Goal: Task Accomplishment & Management: Use online tool/utility

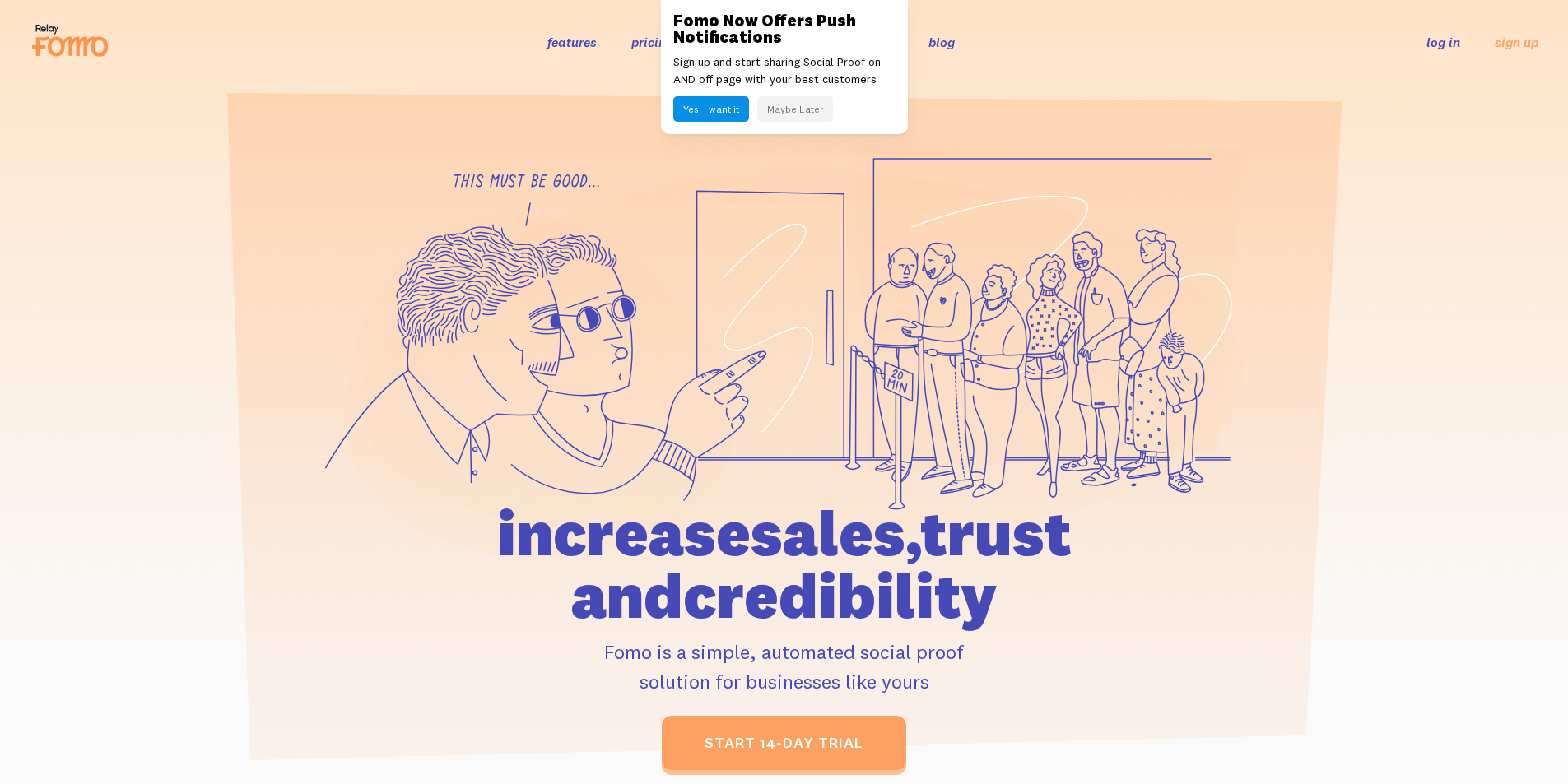
click at [1428, 45] on link "log in" at bounding box center [1443, 42] width 34 height 17
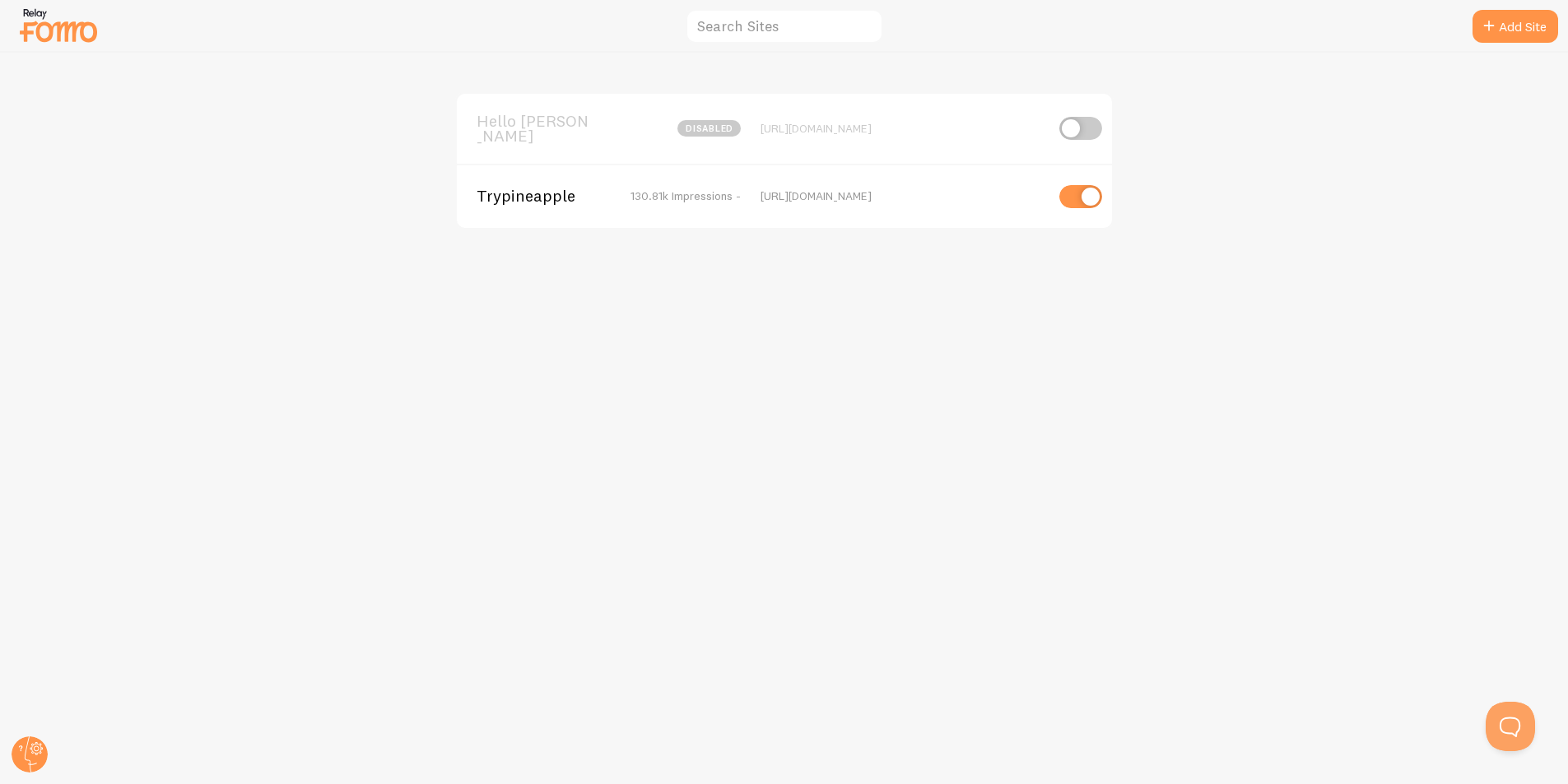
click at [631, 192] on span "130.81k Impressions -" at bounding box center [685, 196] width 111 height 15
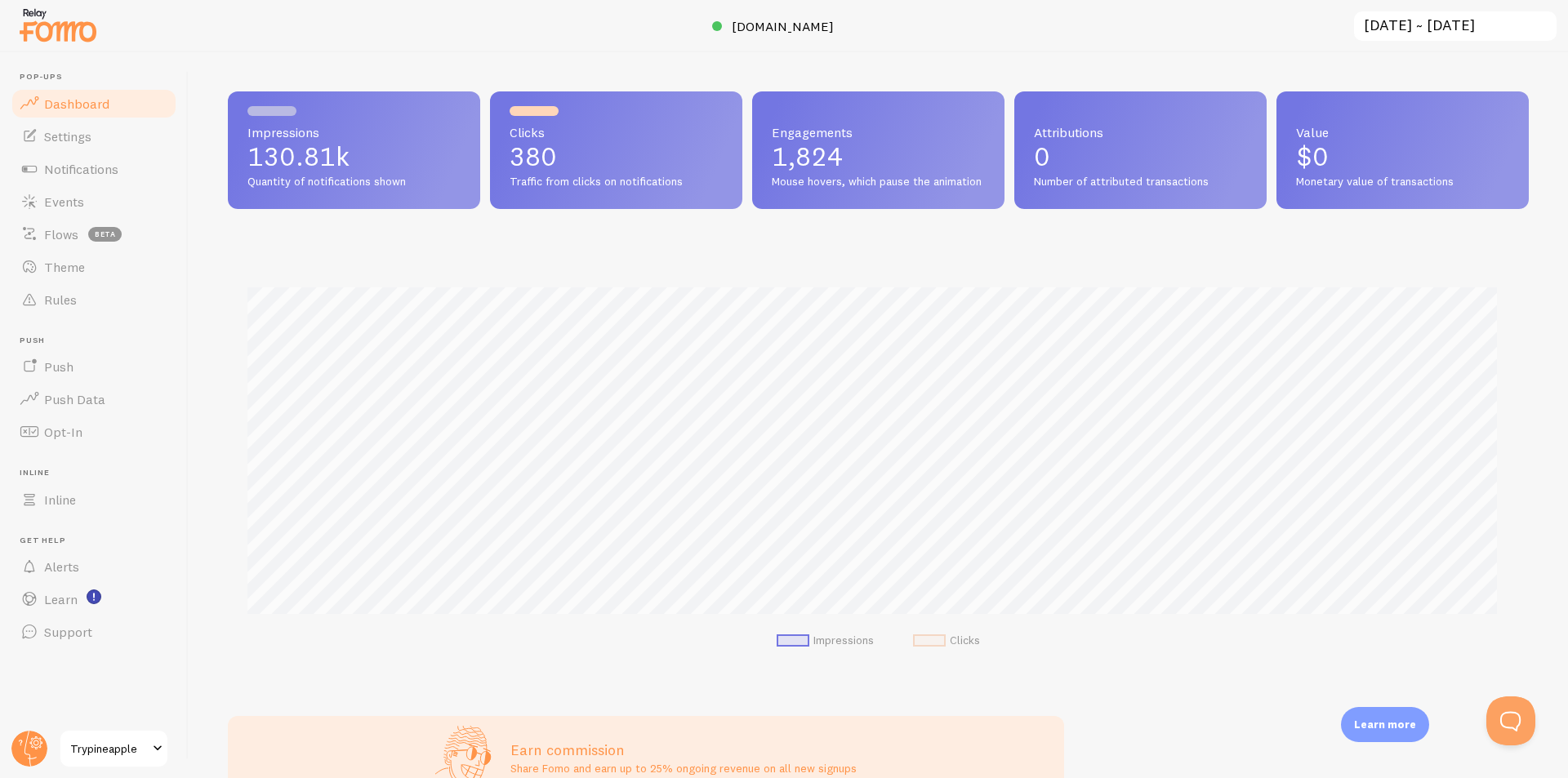
scroll to position [429, 1289]
click at [530, 146] on p "380" at bounding box center [616, 157] width 214 height 26
click at [112, 208] on link "Events" at bounding box center [94, 201] width 168 height 33
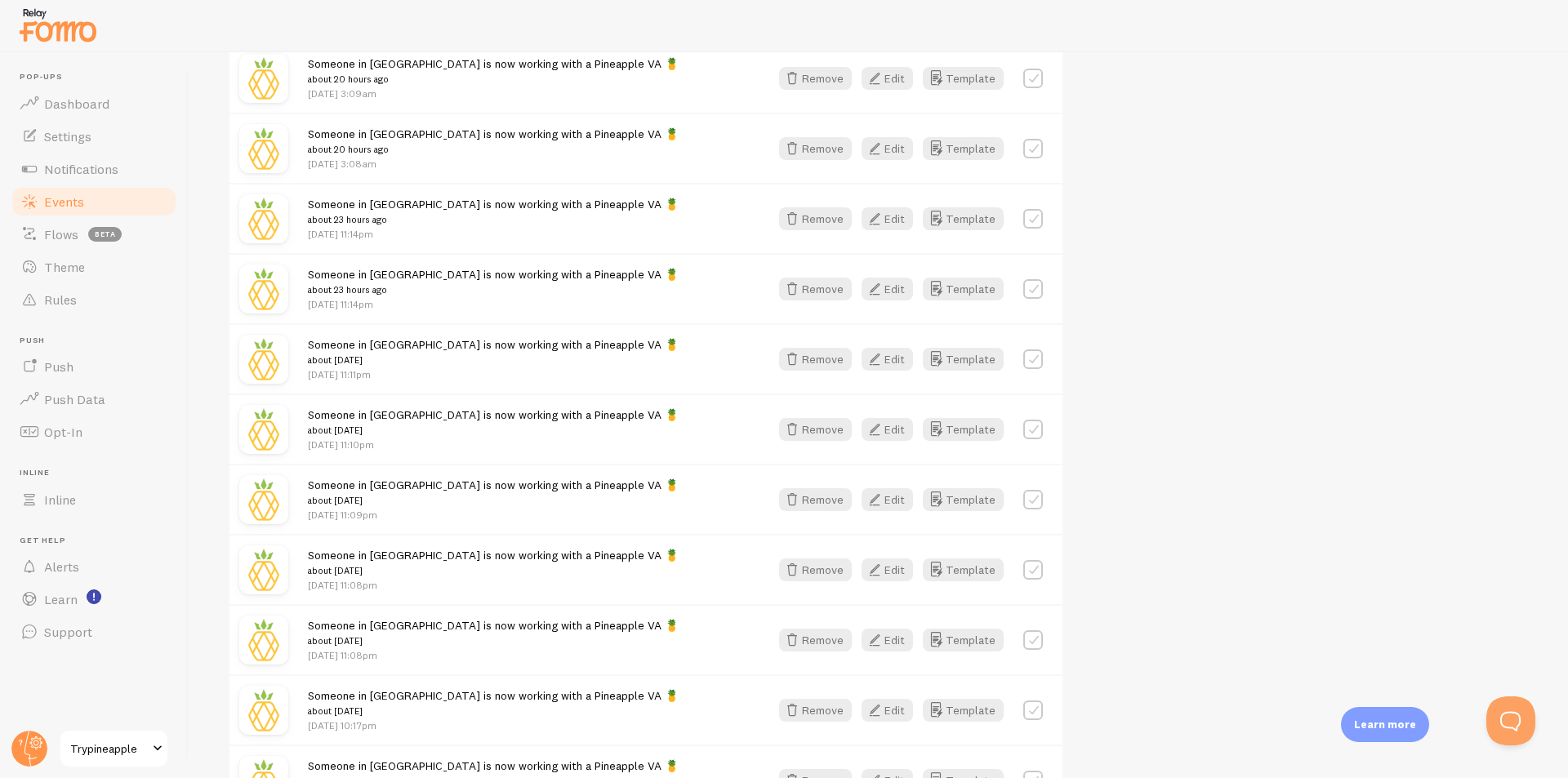
scroll to position [899, 0]
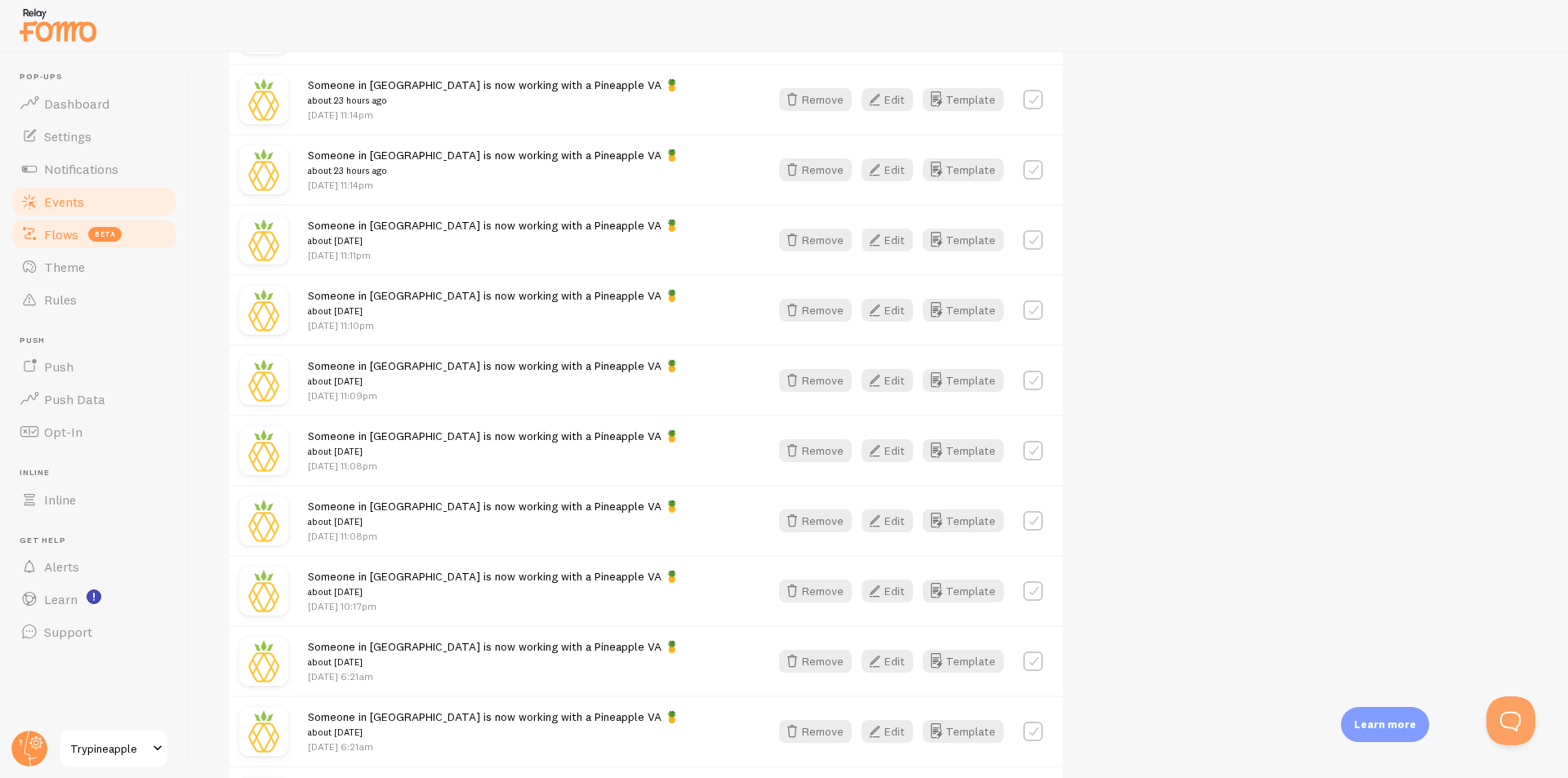
click at [78, 235] on span "Flows" at bounding box center [61, 234] width 34 height 17
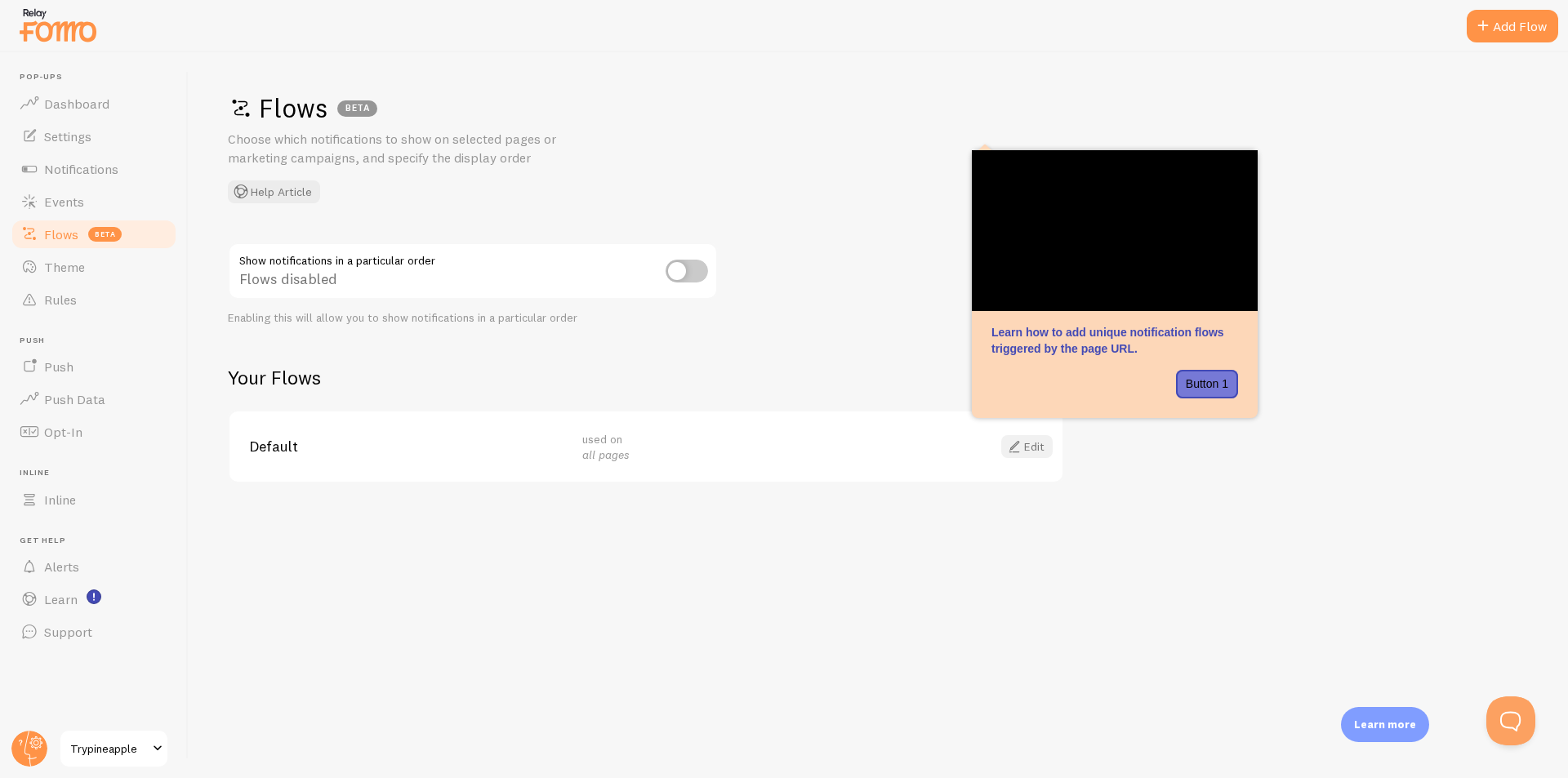
click at [1031, 446] on link "Edit" at bounding box center [1027, 446] width 51 height 23
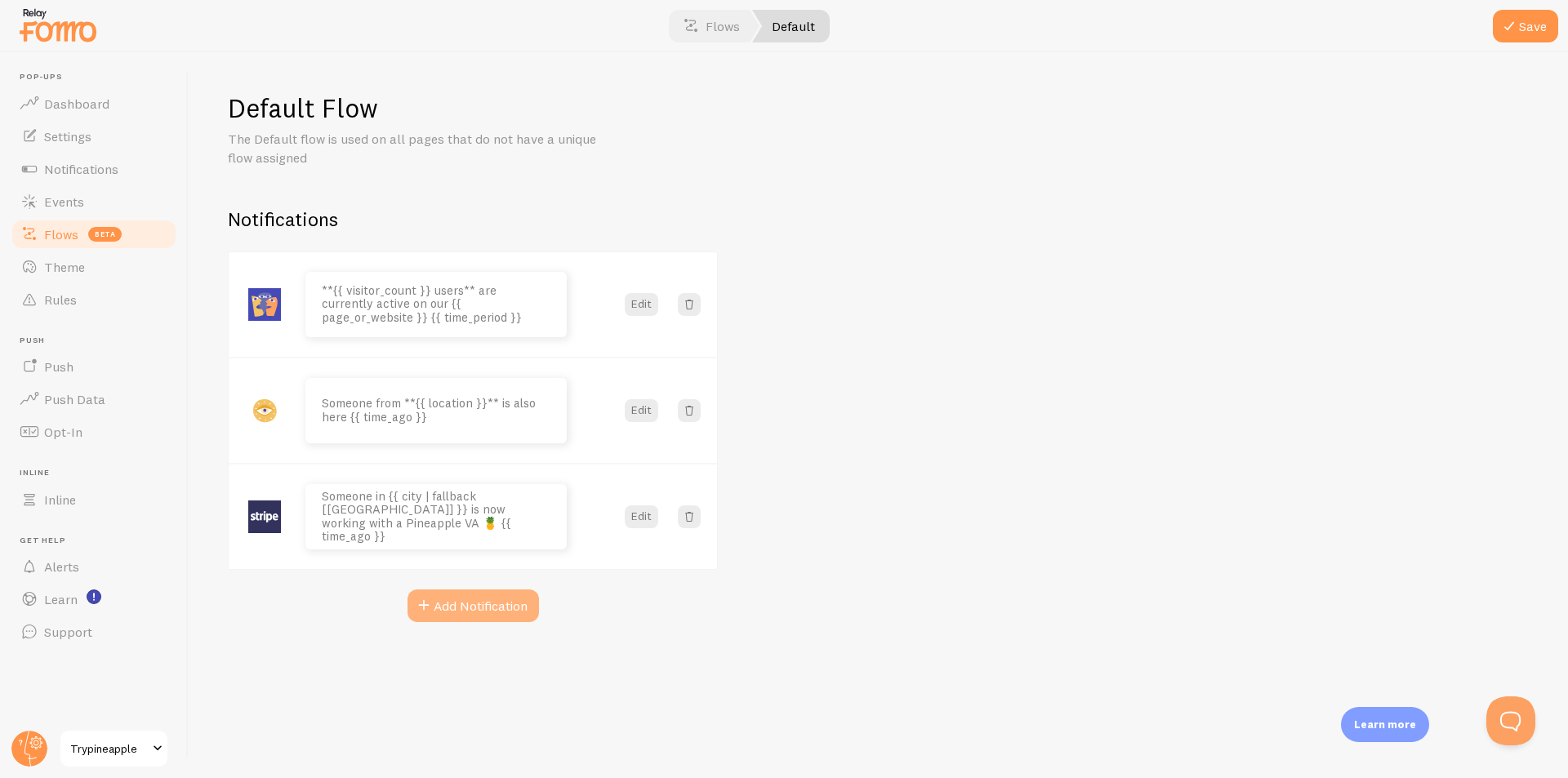
click at [443, 598] on button "Add Notification" at bounding box center [473, 605] width 132 height 33
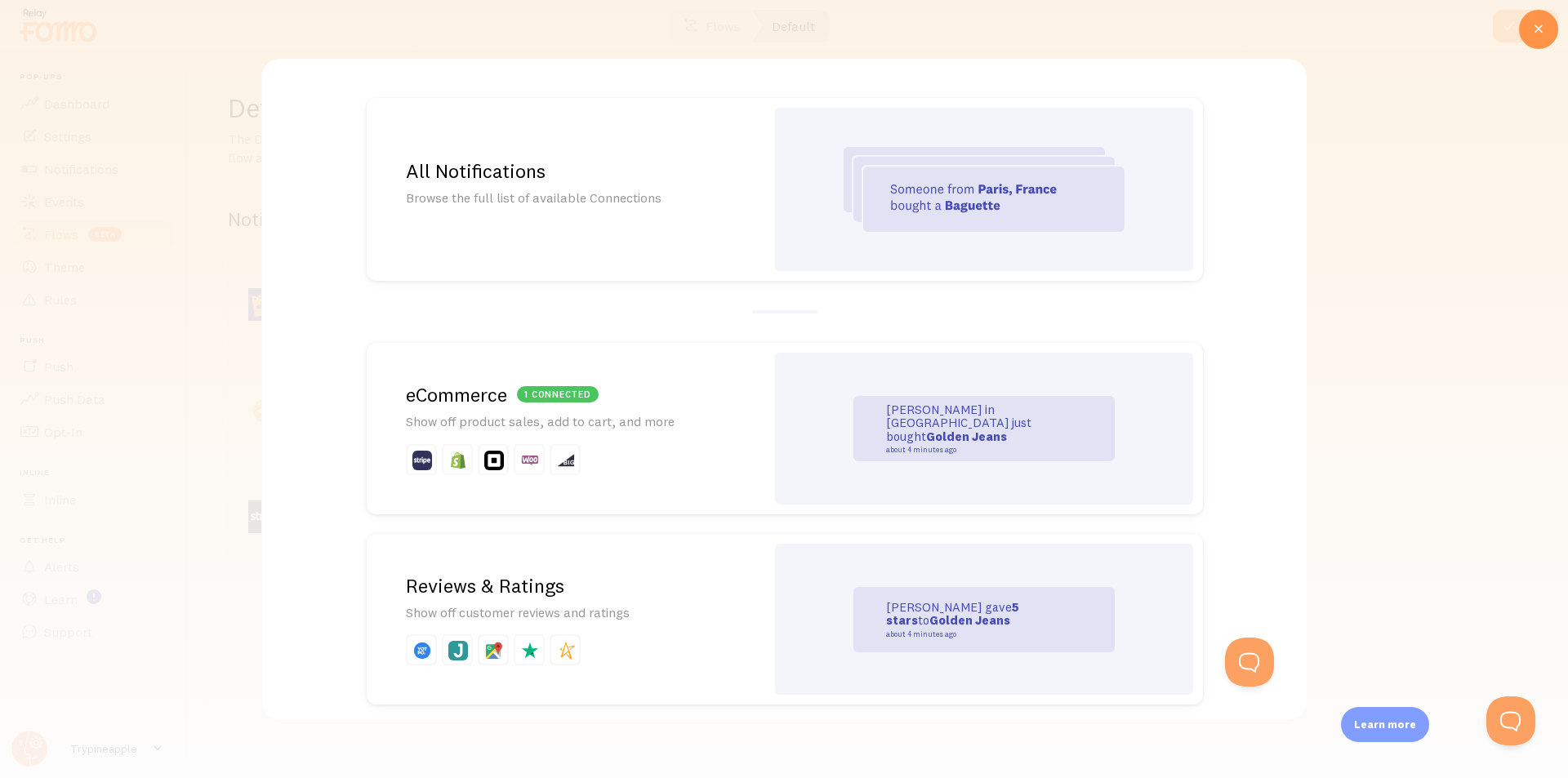
click at [663, 262] on div "All Notifications Browse the full list of available Connections" at bounding box center [566, 189] width 399 height 183
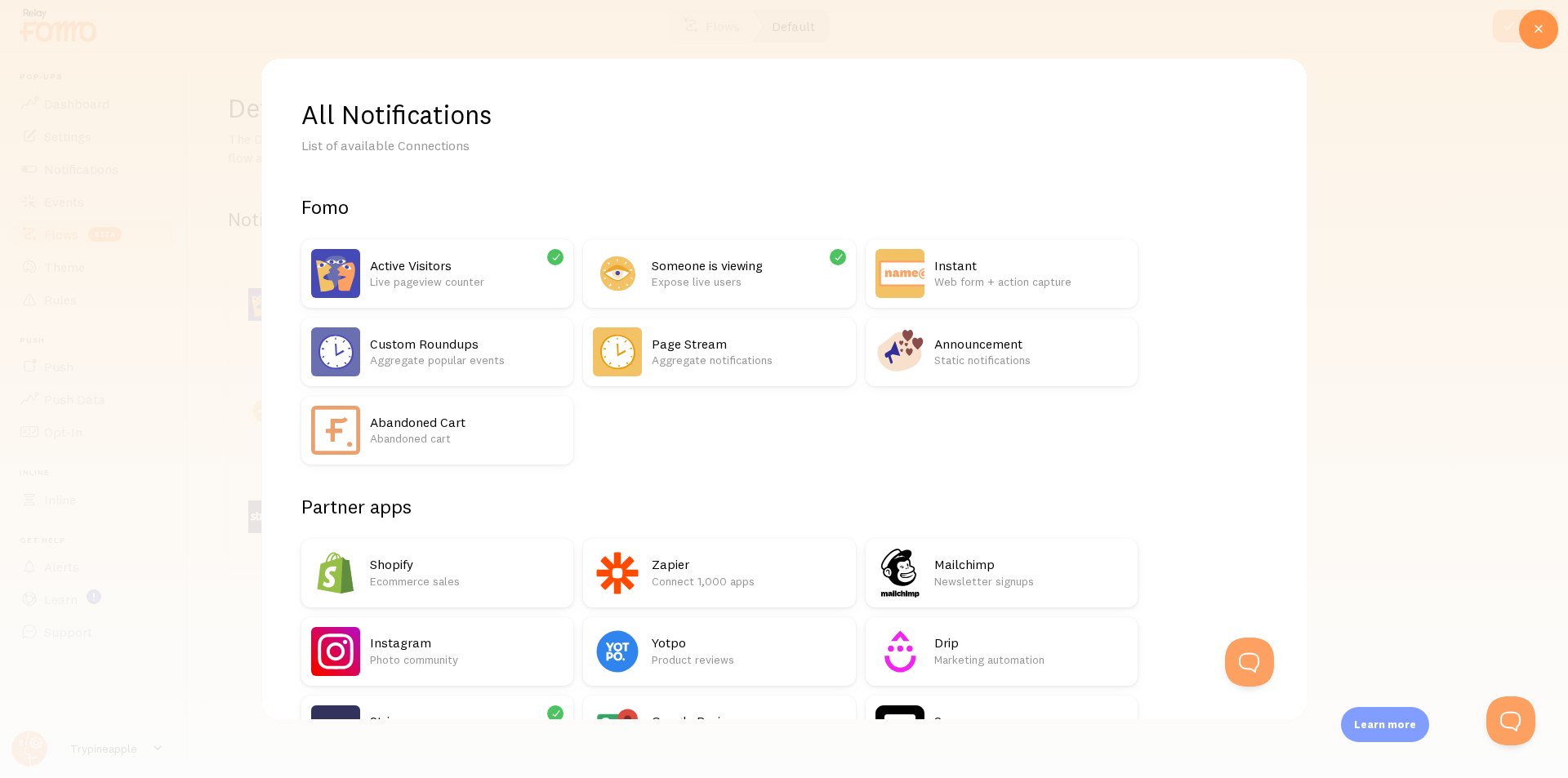
click at [1043, 270] on h2 "Instant" at bounding box center [1031, 265] width 193 height 17
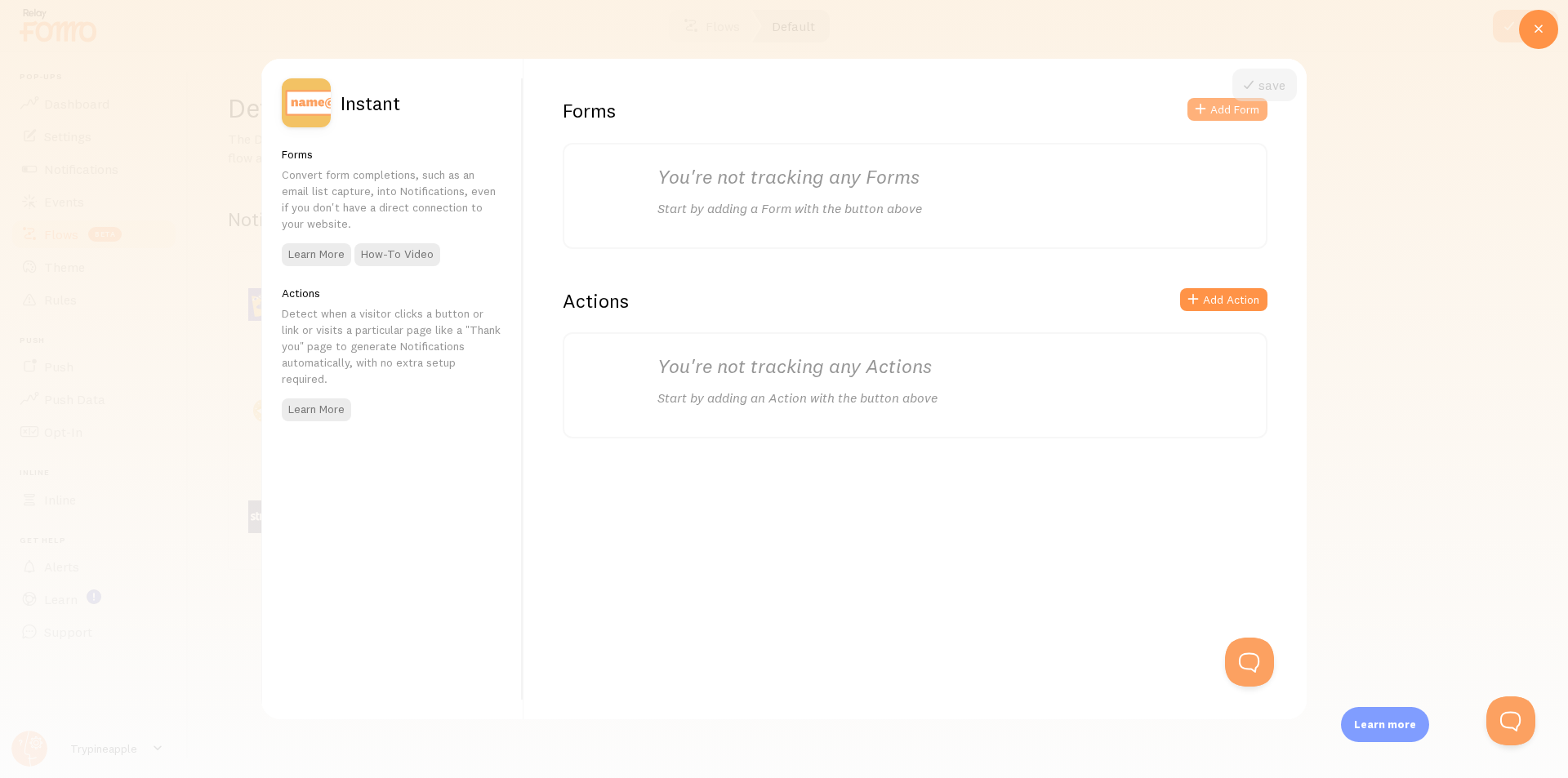
click at [1218, 111] on button "Add Form" at bounding box center [1228, 109] width 80 height 23
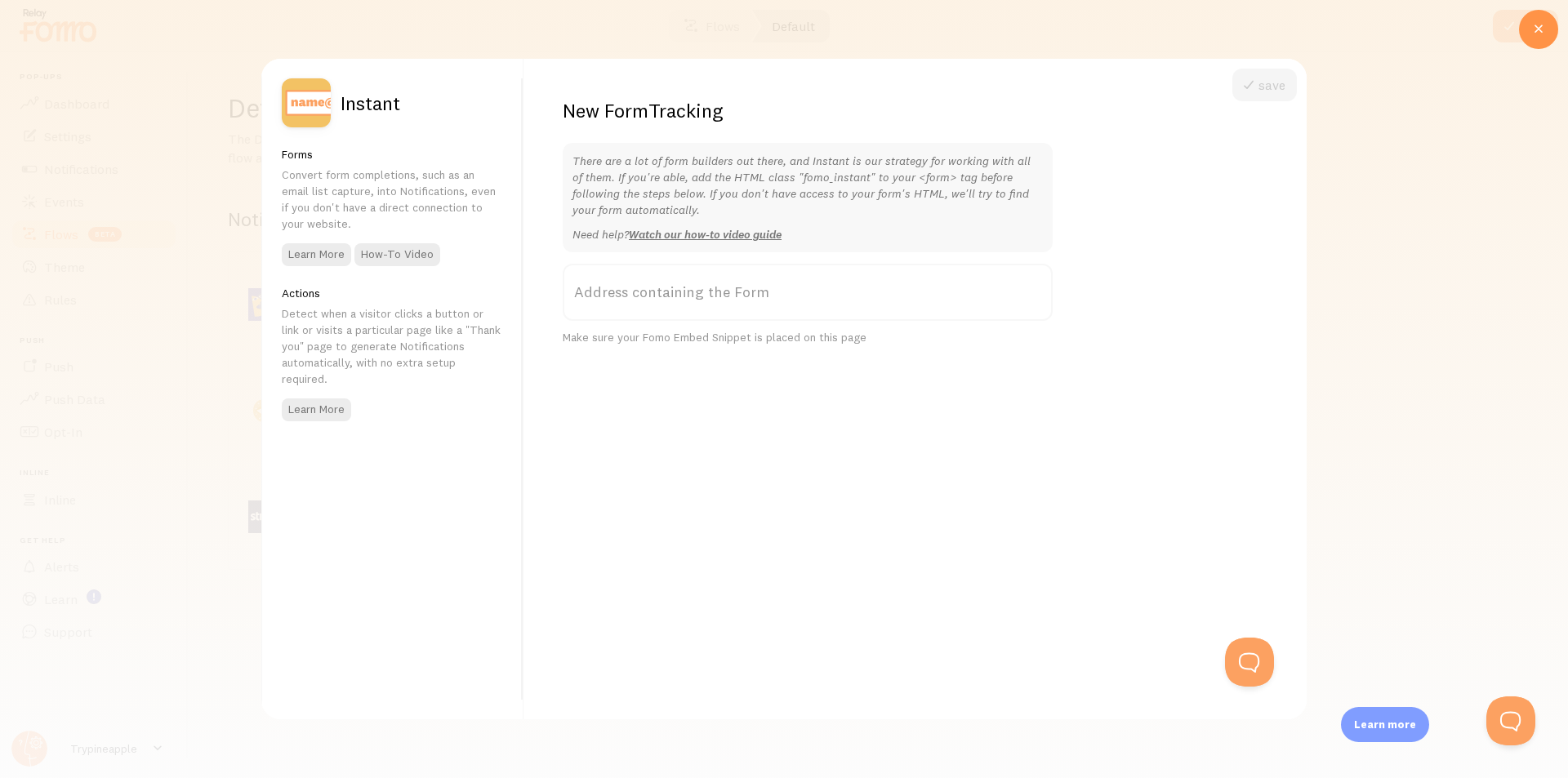
click at [787, 307] on label "Address containing the Form" at bounding box center [807, 292] width 490 height 57
click at [787, 307] on input "Address containing the Form" at bounding box center [807, 292] width 490 height 57
click at [842, 169] on p "There are a lot of form builders out there, and Instant is our strategy for wor…" at bounding box center [808, 185] width 471 height 65
click at [1392, 75] on div at bounding box center [784, 389] width 1568 height 778
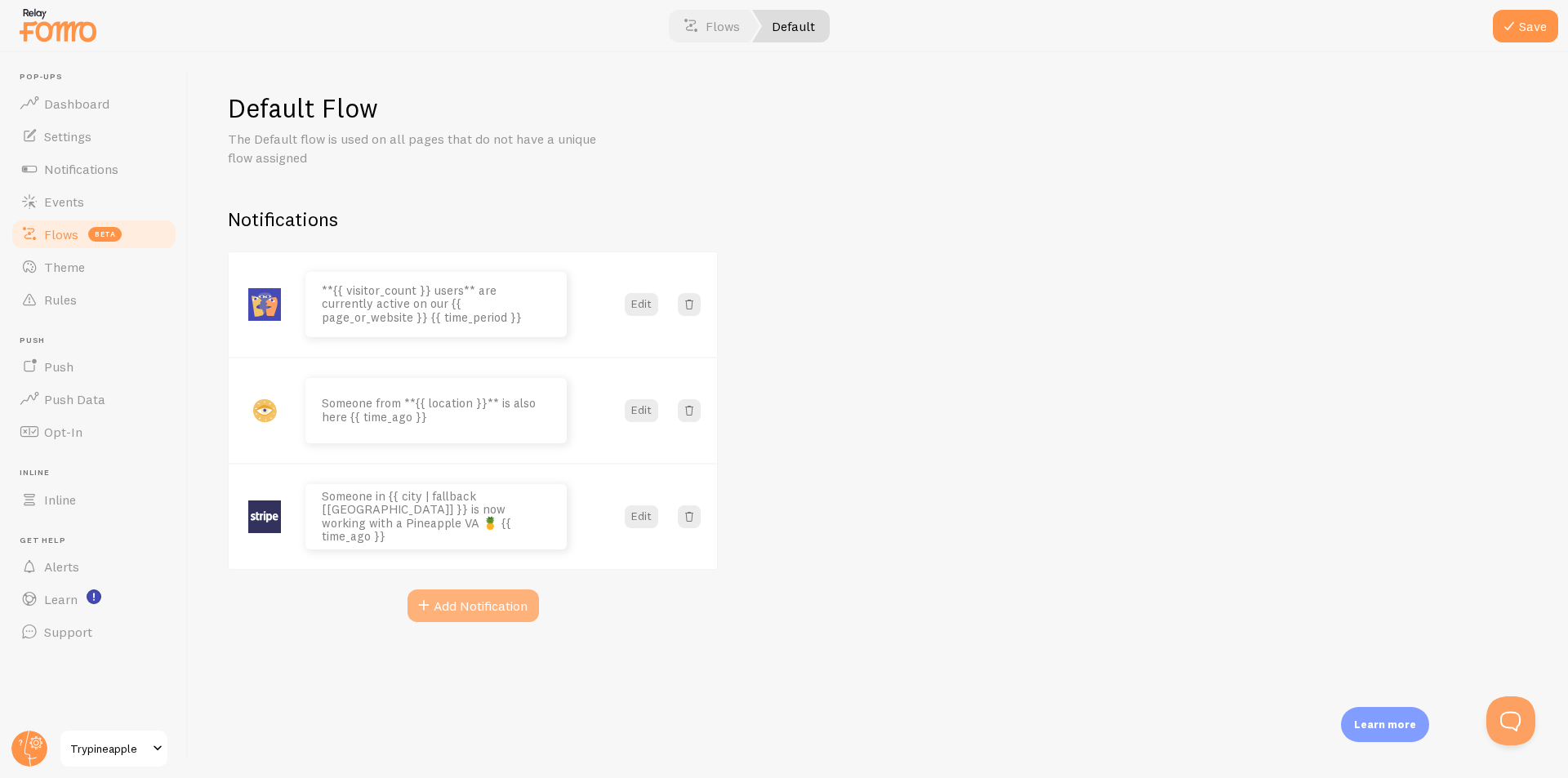
click at [470, 614] on button "Add Notification" at bounding box center [473, 605] width 132 height 33
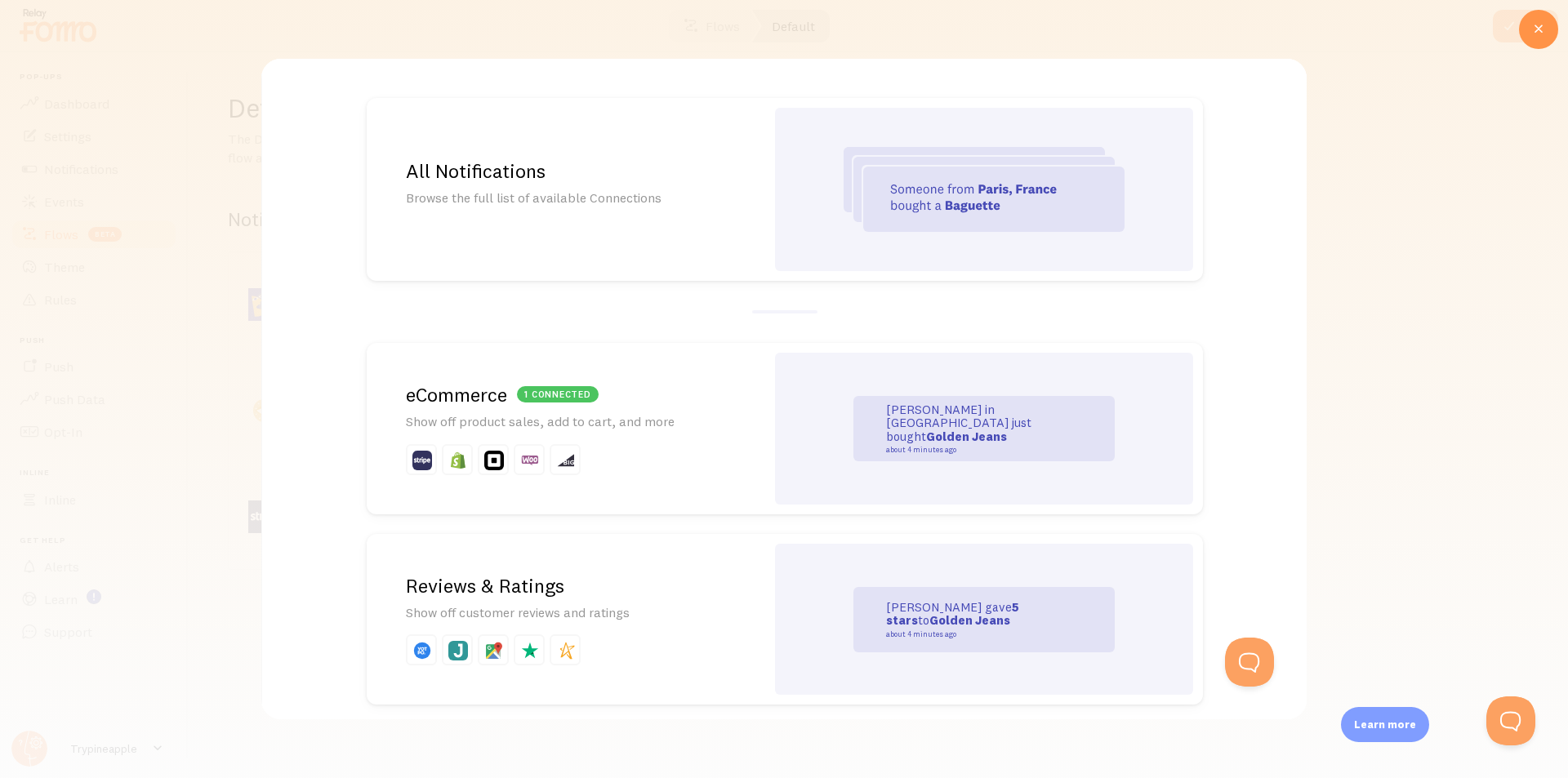
click at [932, 194] on img at bounding box center [983, 189] width 281 height 85
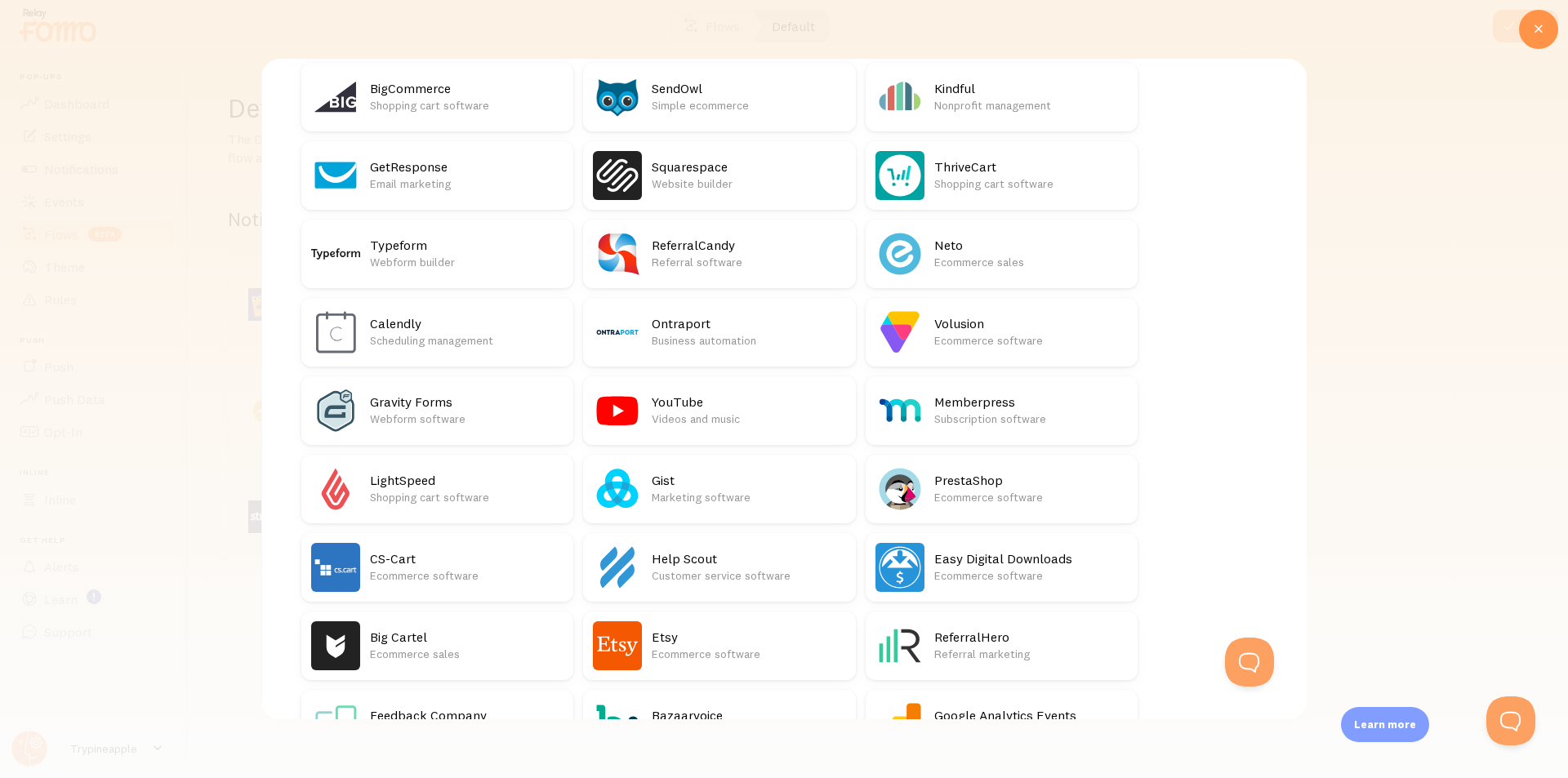
scroll to position [1470, 0]
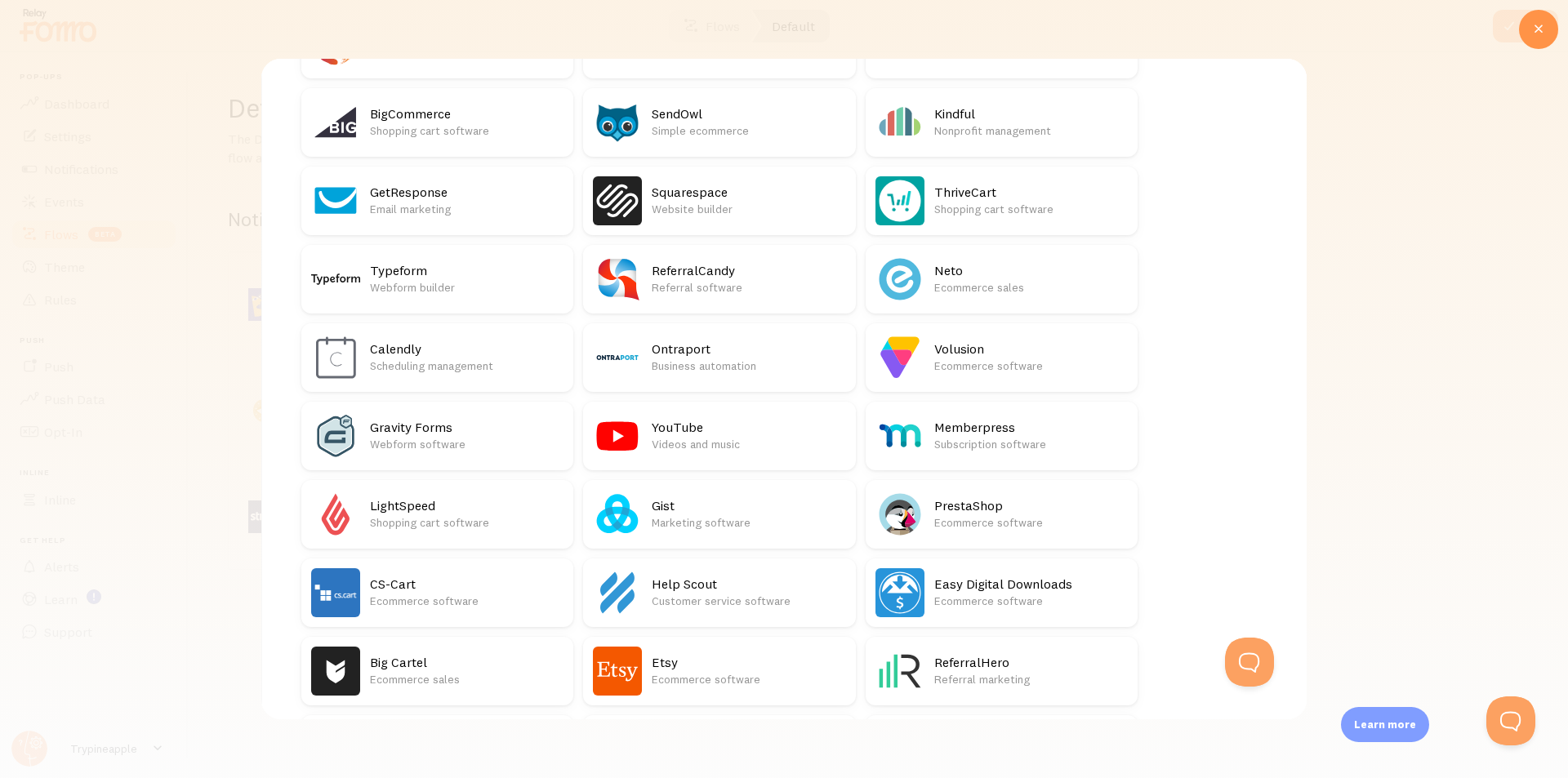
click at [438, 286] on p "Webform builder" at bounding box center [467, 288] width 193 height 17
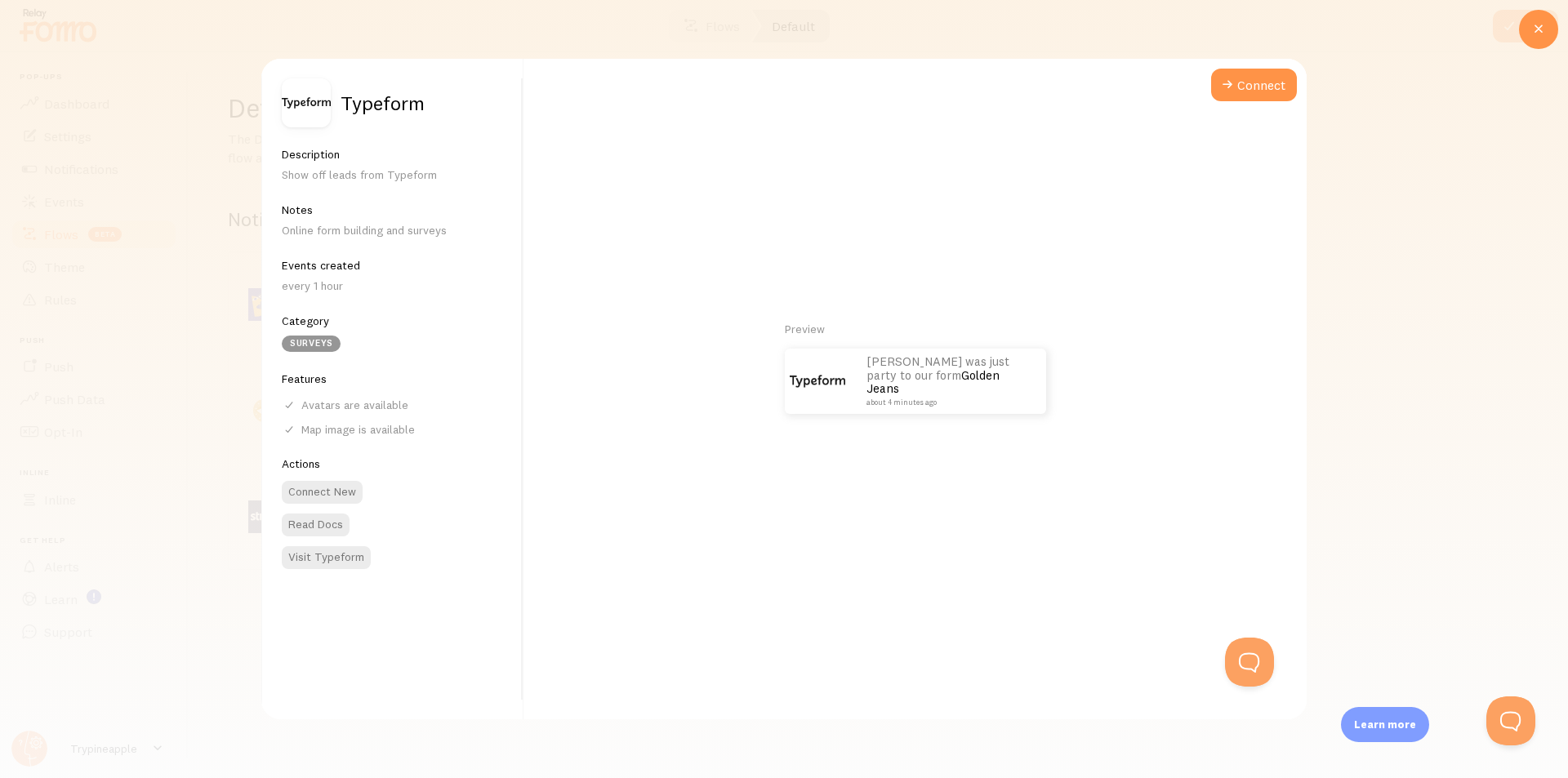
scroll to position [0, 0]
click at [1541, 32] on icon at bounding box center [1539, 28] width 19 height 19
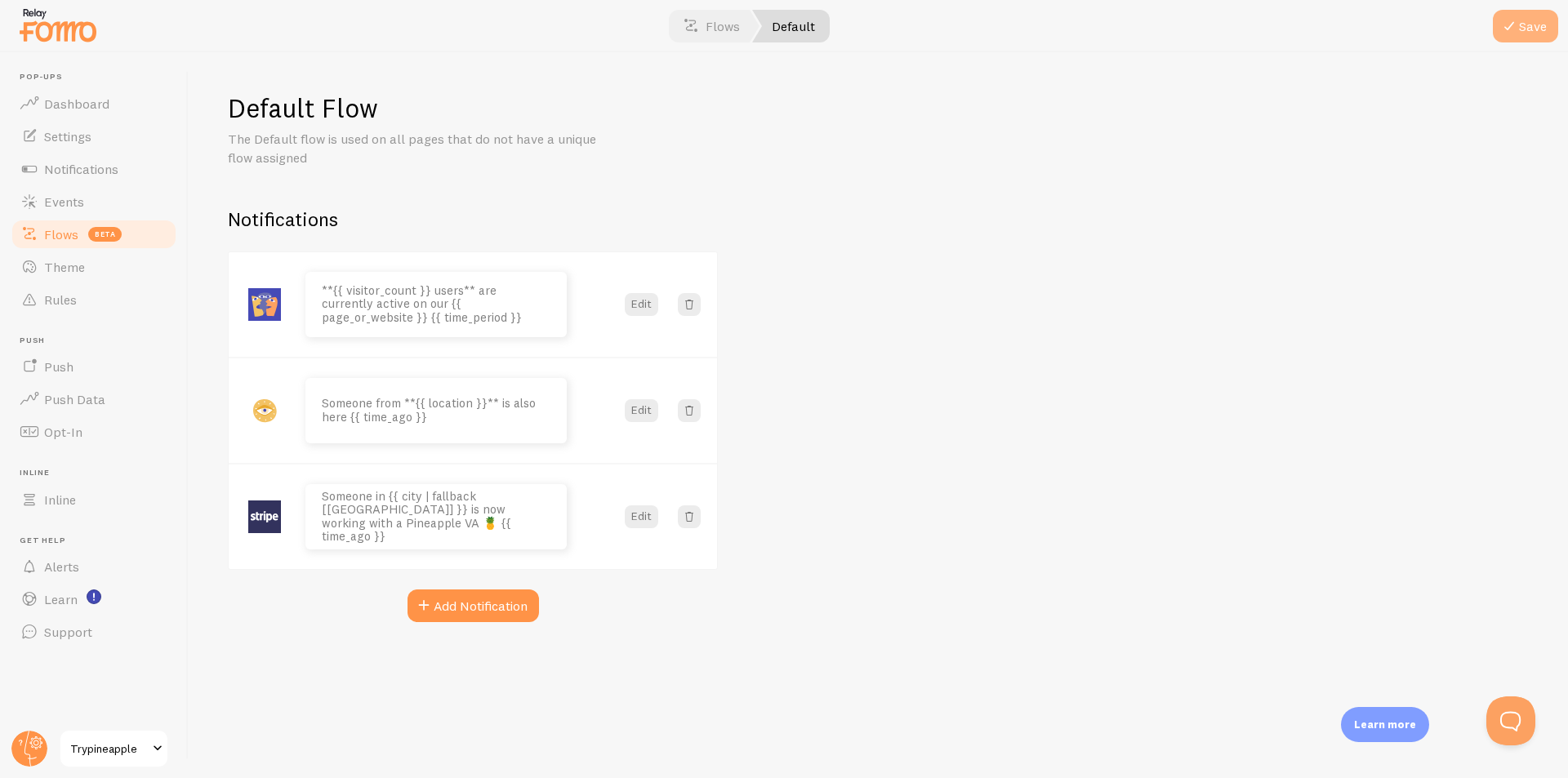
click at [1522, 35] on button "Save" at bounding box center [1526, 26] width 65 height 33
click at [488, 588] on div "**{{ visitor_count }} users** are currently active on our {{ page_or_website }}…" at bounding box center [472, 436] width 490 height 371
click at [683, 301] on span at bounding box center [689, 305] width 17 height 17
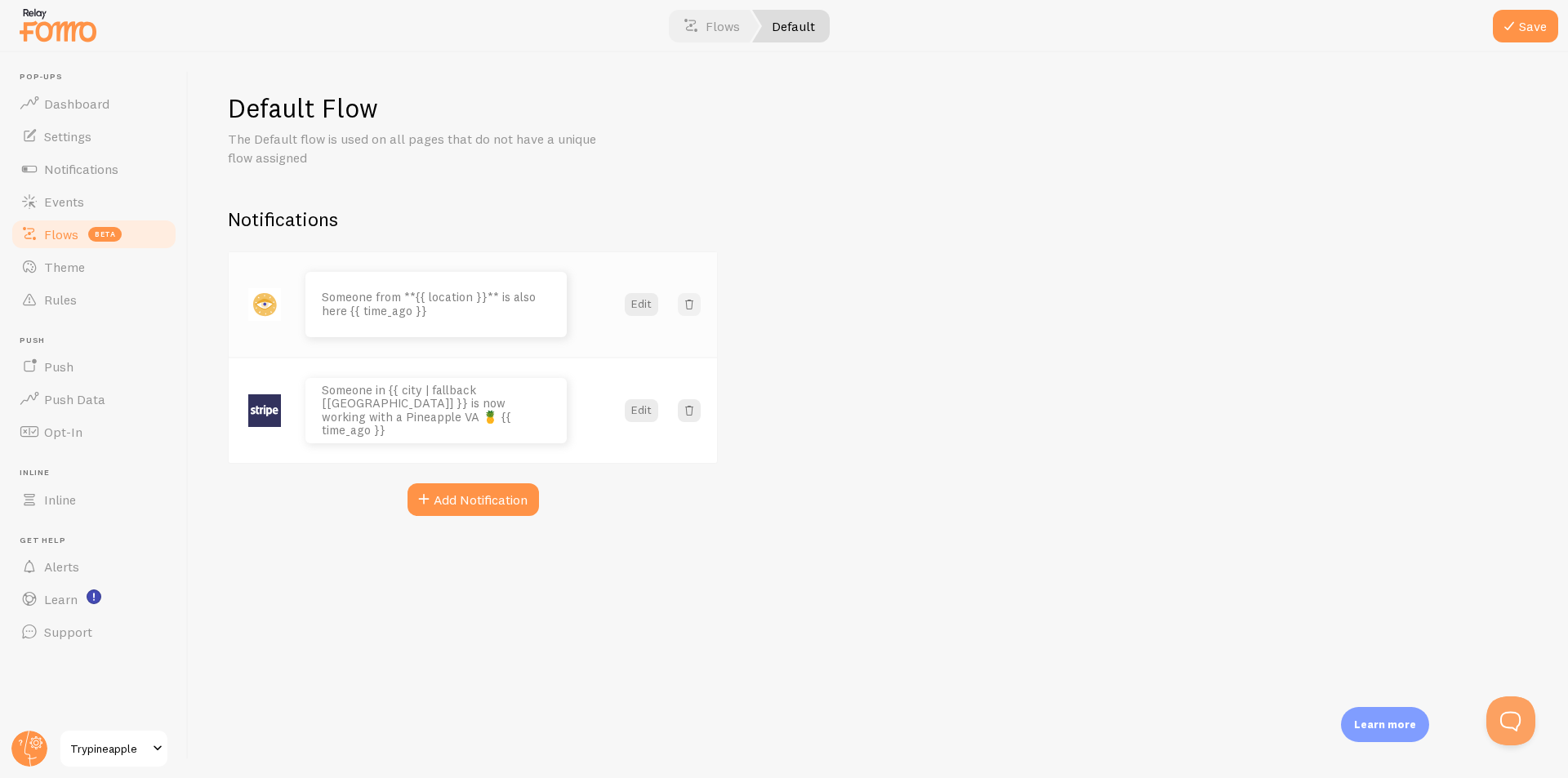
click at [684, 301] on span at bounding box center [689, 305] width 17 height 17
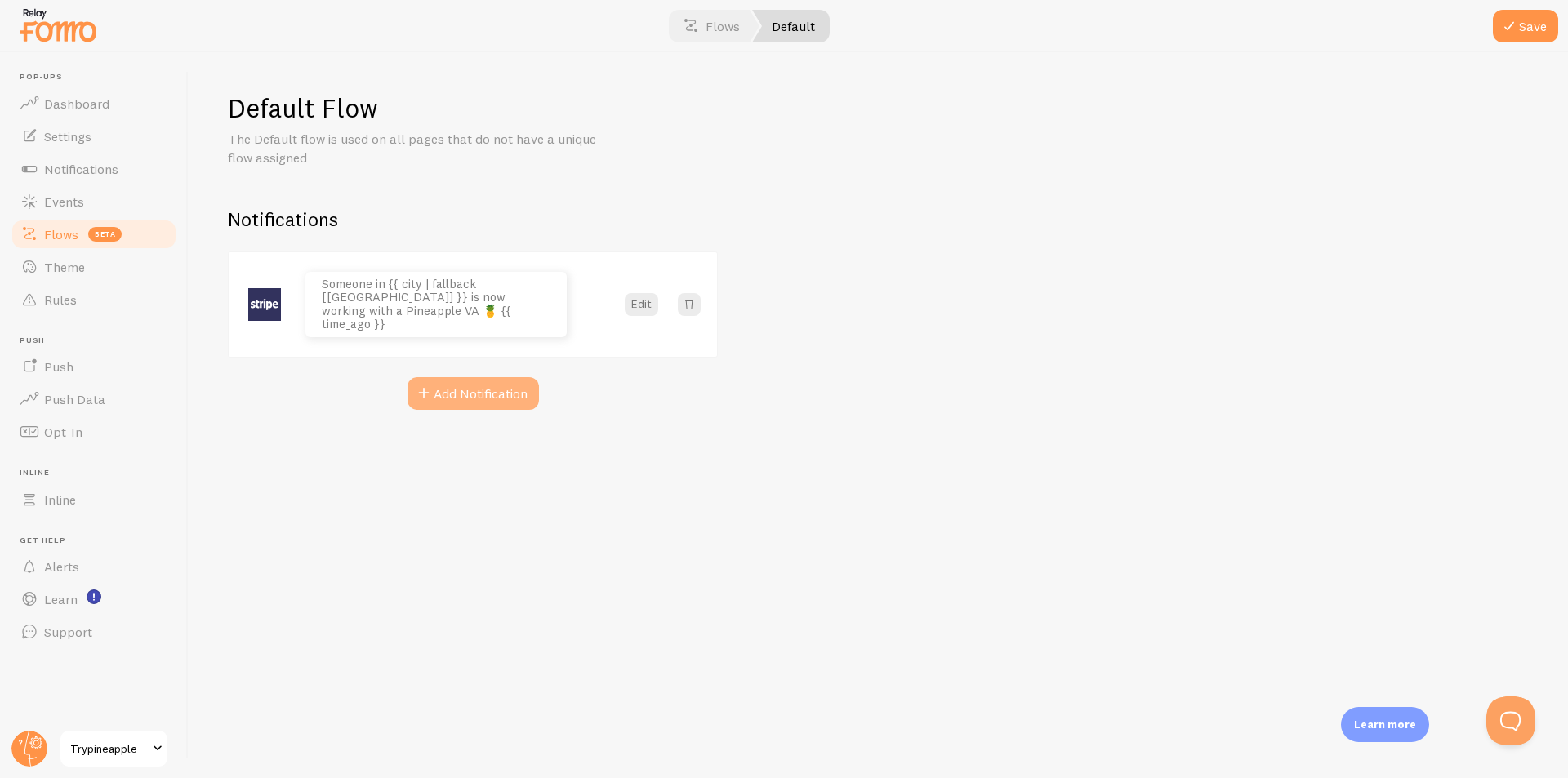
click at [502, 392] on button "Add Notification" at bounding box center [473, 394] width 132 height 33
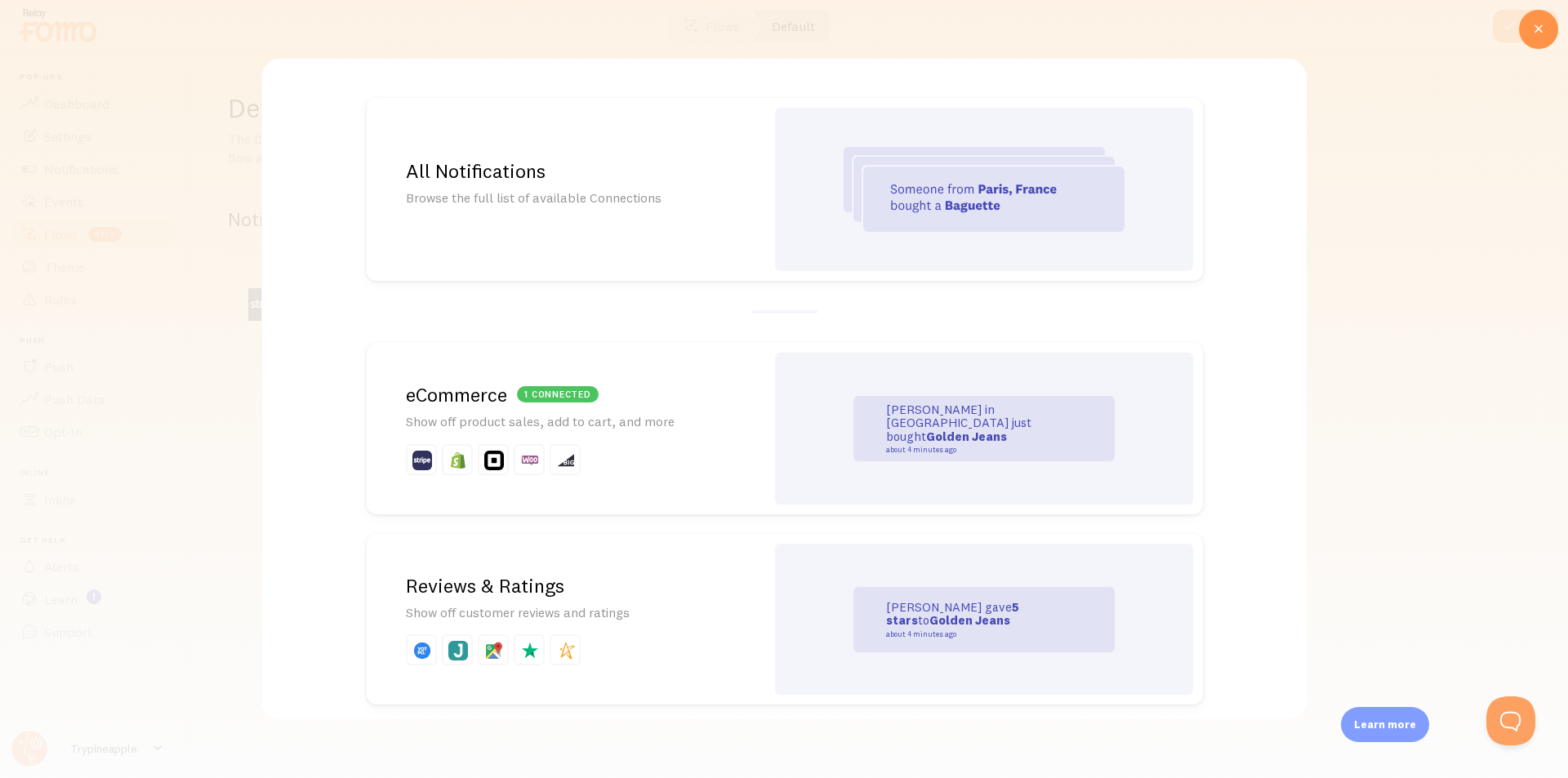
click at [933, 172] on img at bounding box center [983, 189] width 281 height 85
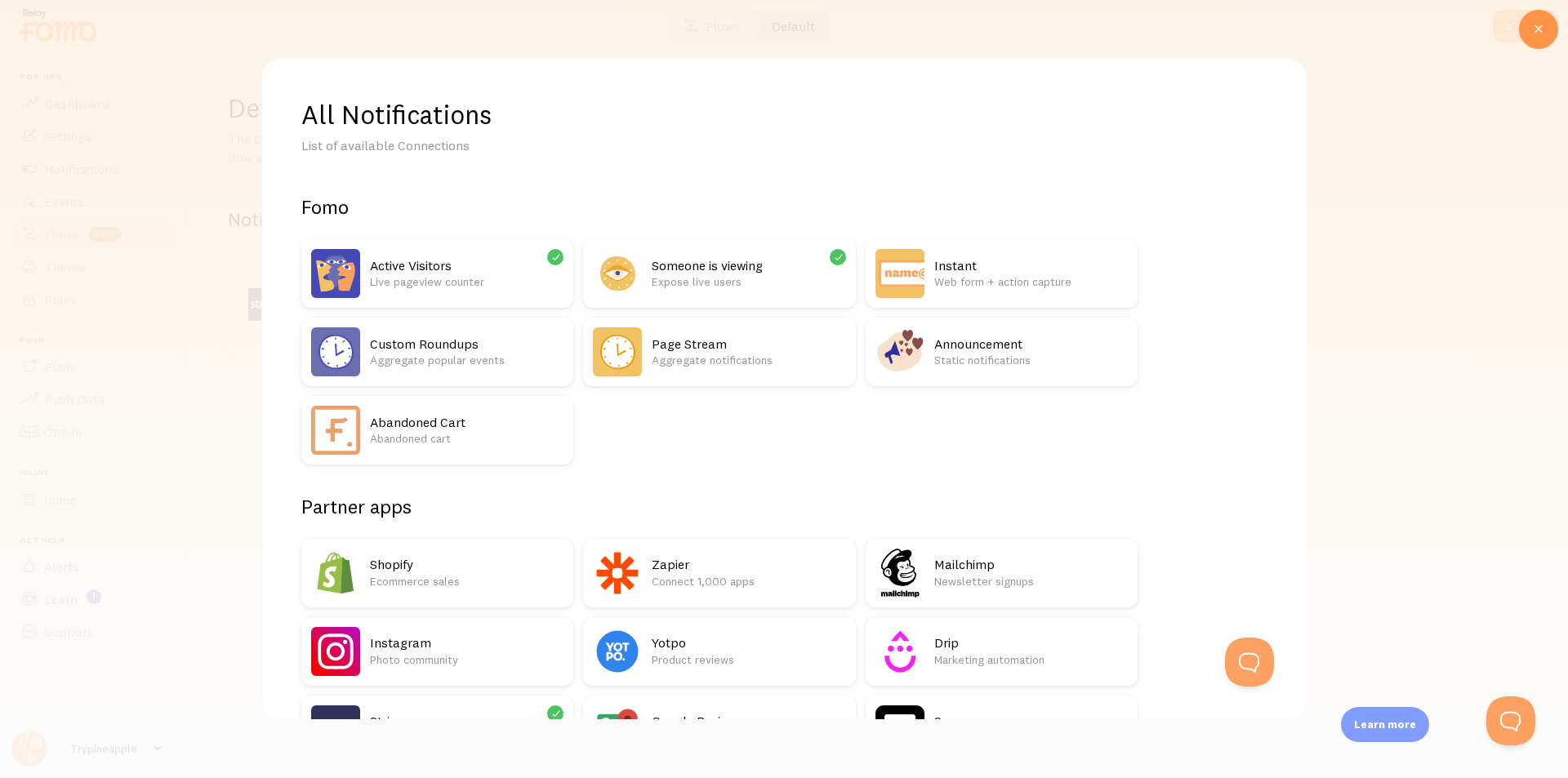
click at [1050, 276] on p "Web form + action capture" at bounding box center [1031, 282] width 193 height 17
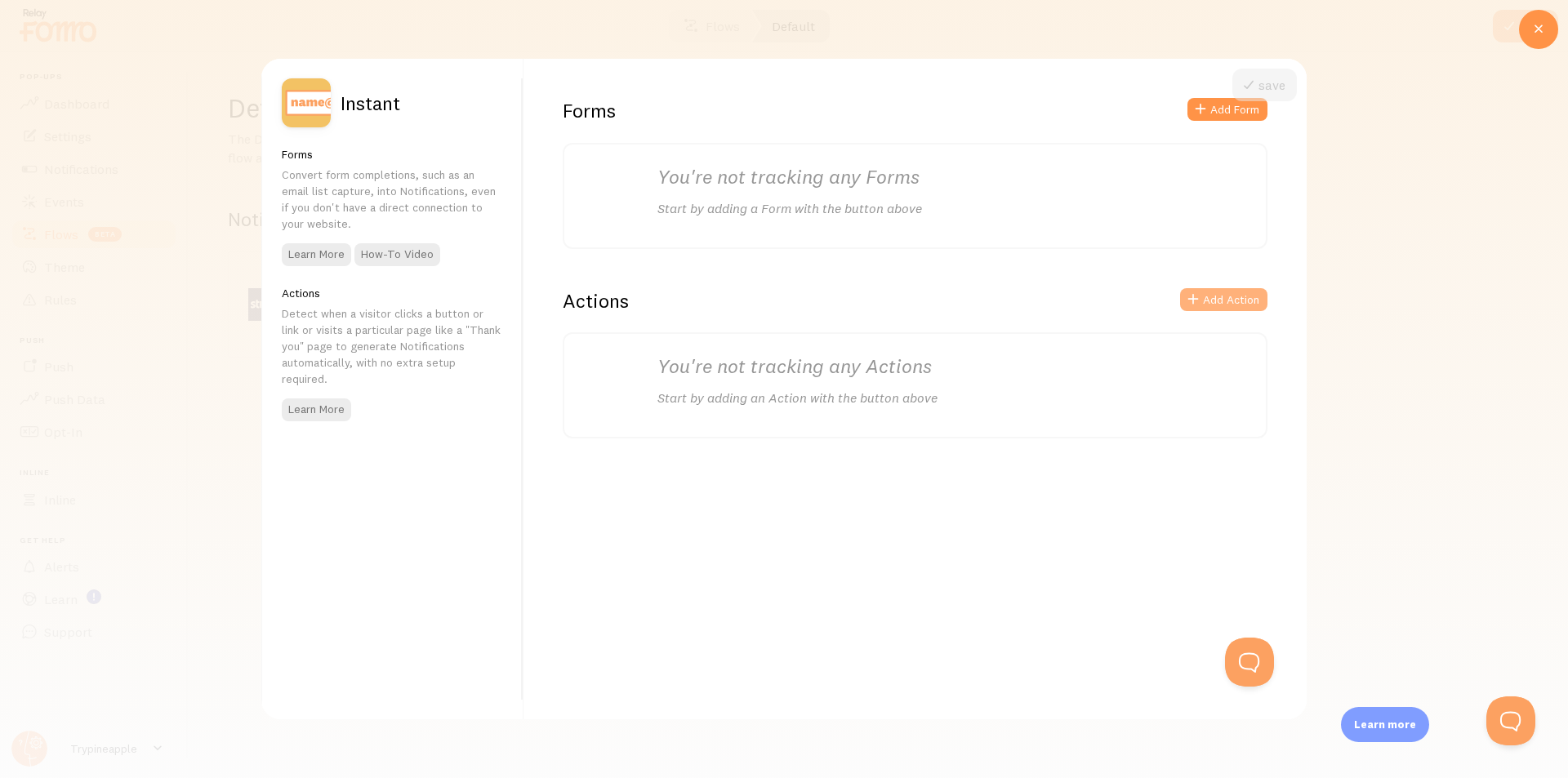
click at [1202, 306] on span at bounding box center [1193, 299] width 19 height 19
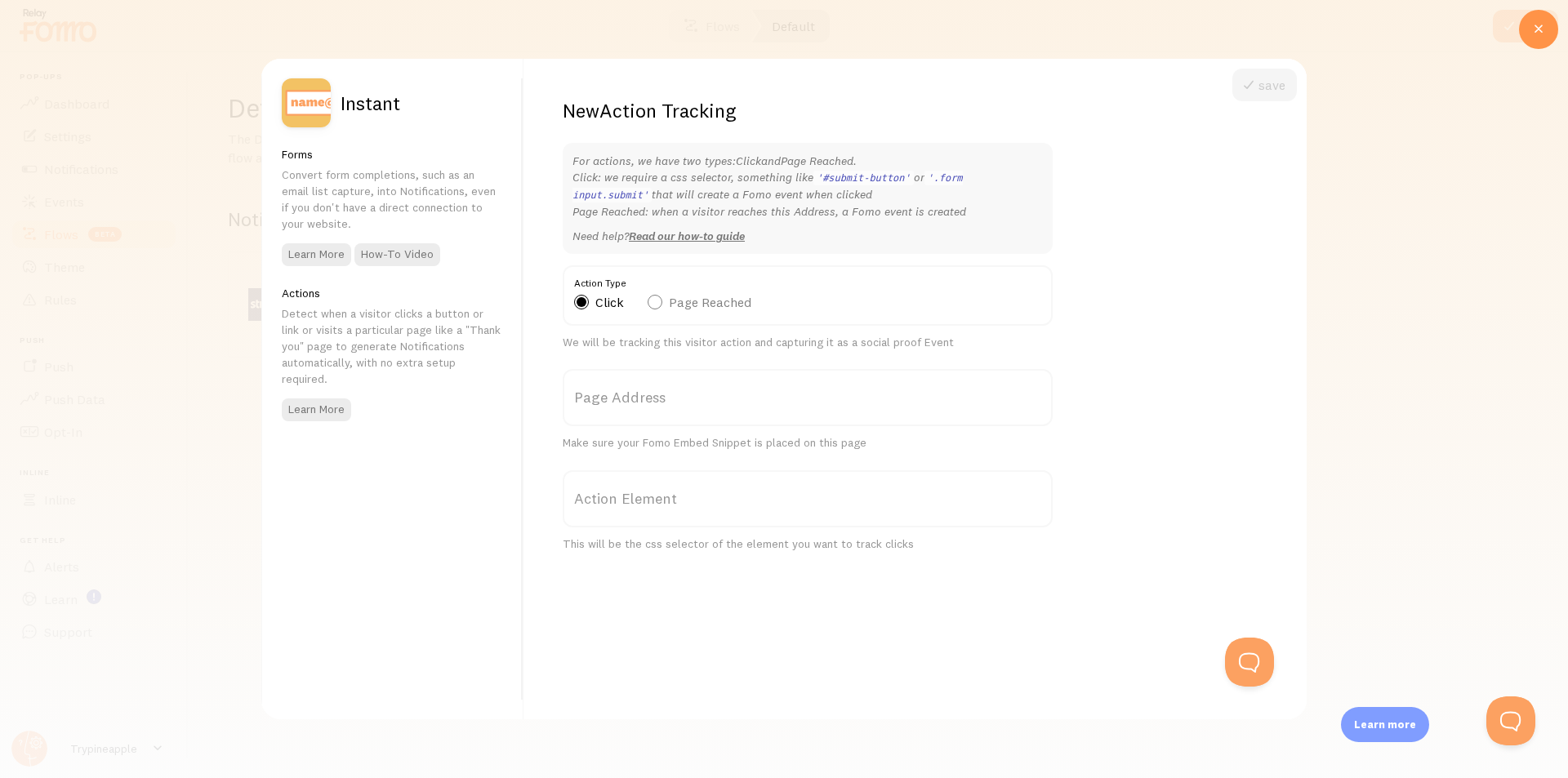
click at [662, 298] on label "Page Reached" at bounding box center [699, 302] width 104 height 15
click at [662, 268] on input "Page Reached" at bounding box center [654, 260] width 14 height 14
radio input "true"
radio input "false"
click at [656, 388] on label "Page Address" at bounding box center [807, 398] width 490 height 57
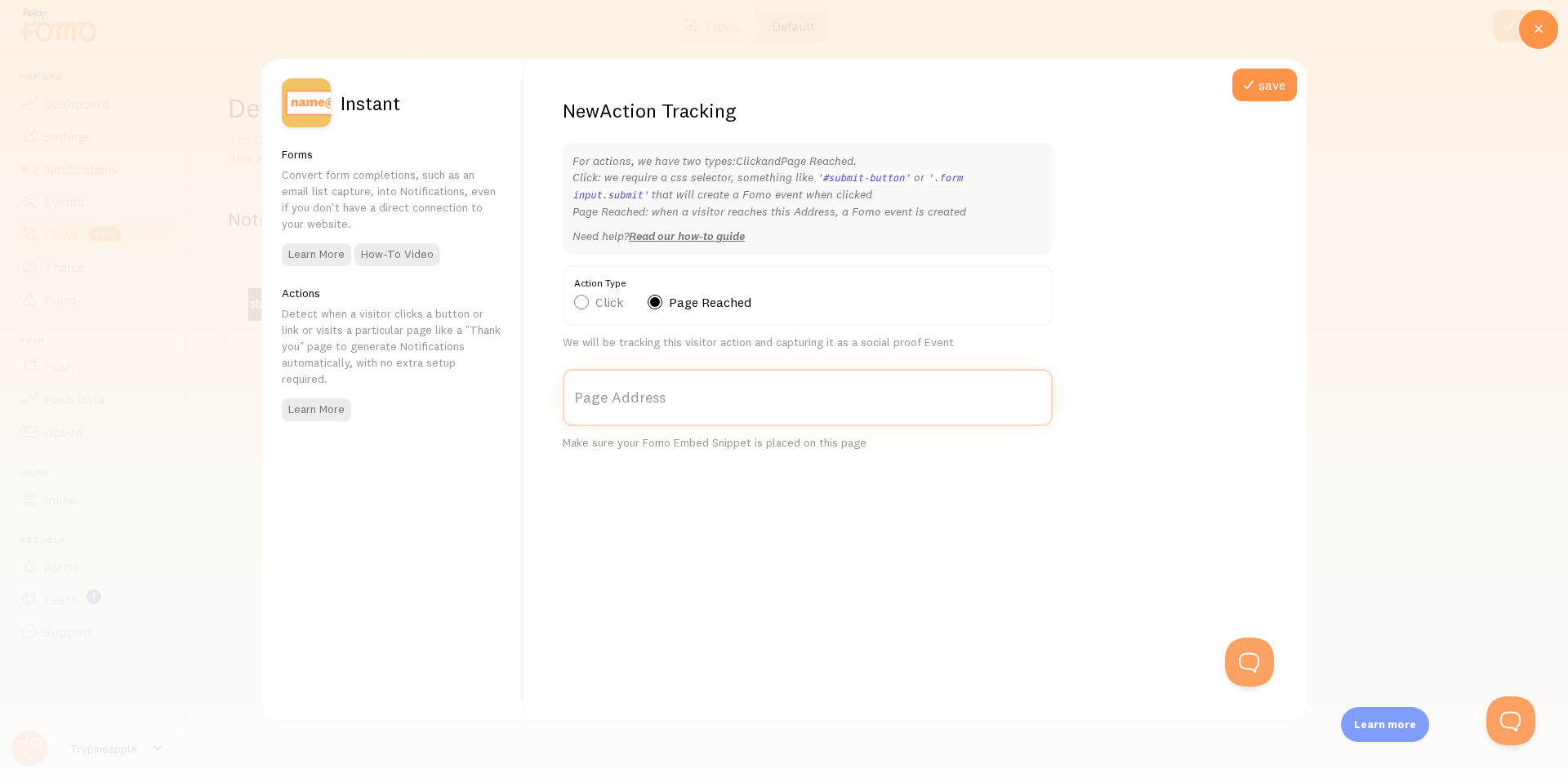
click at [656, 388] on input "Page Address" at bounding box center [807, 398] width 490 height 57
paste input "[URL][DOMAIN_NAME]"
type input "[URL][DOMAIN_NAME]"
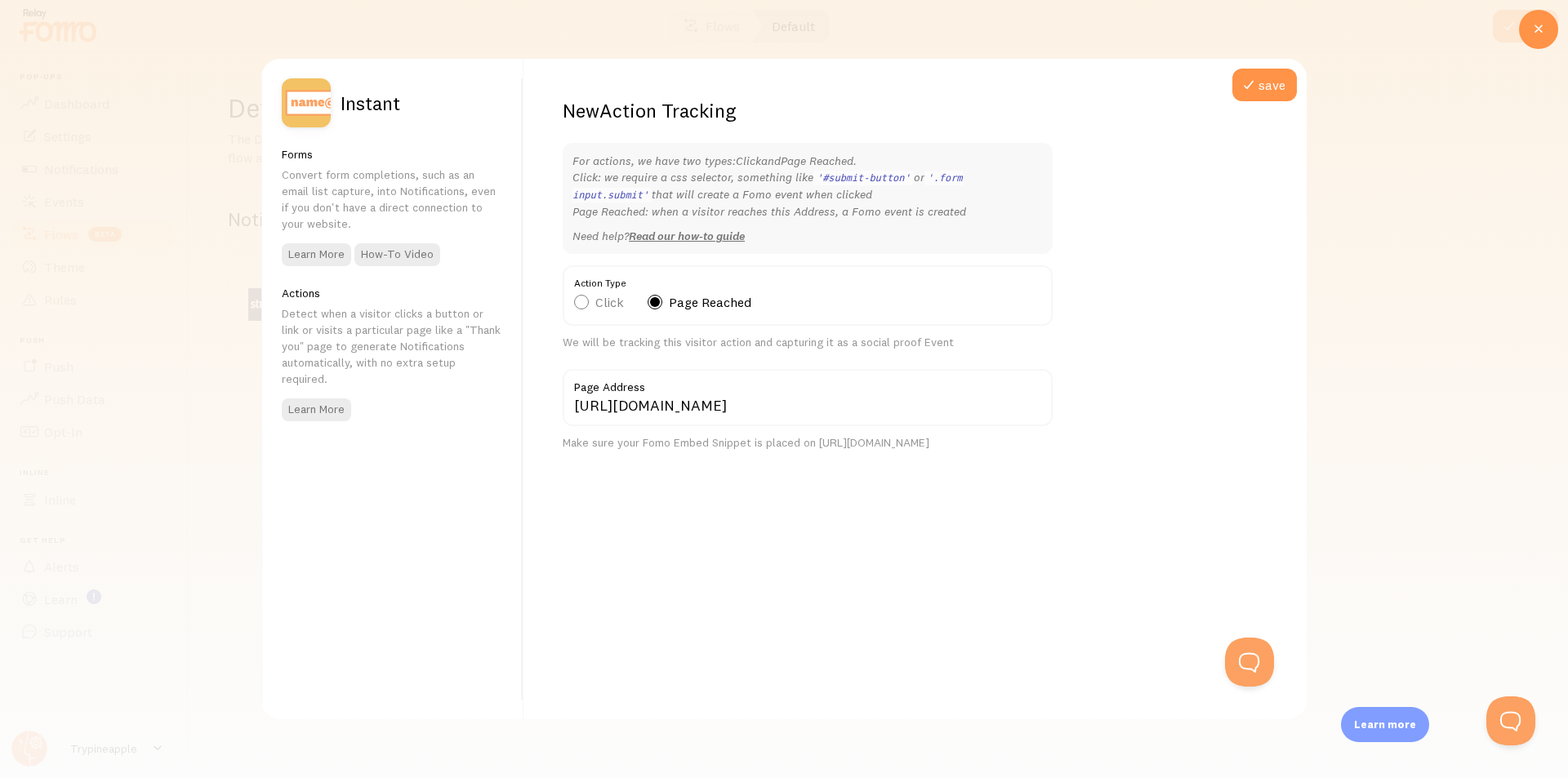
click at [1105, 317] on div "New Action Tracking For actions, we have two types: Click and Page Reached . Cl…" at bounding box center [915, 389] width 783 height 661
click at [1249, 87] on icon at bounding box center [1248, 85] width 19 height 19
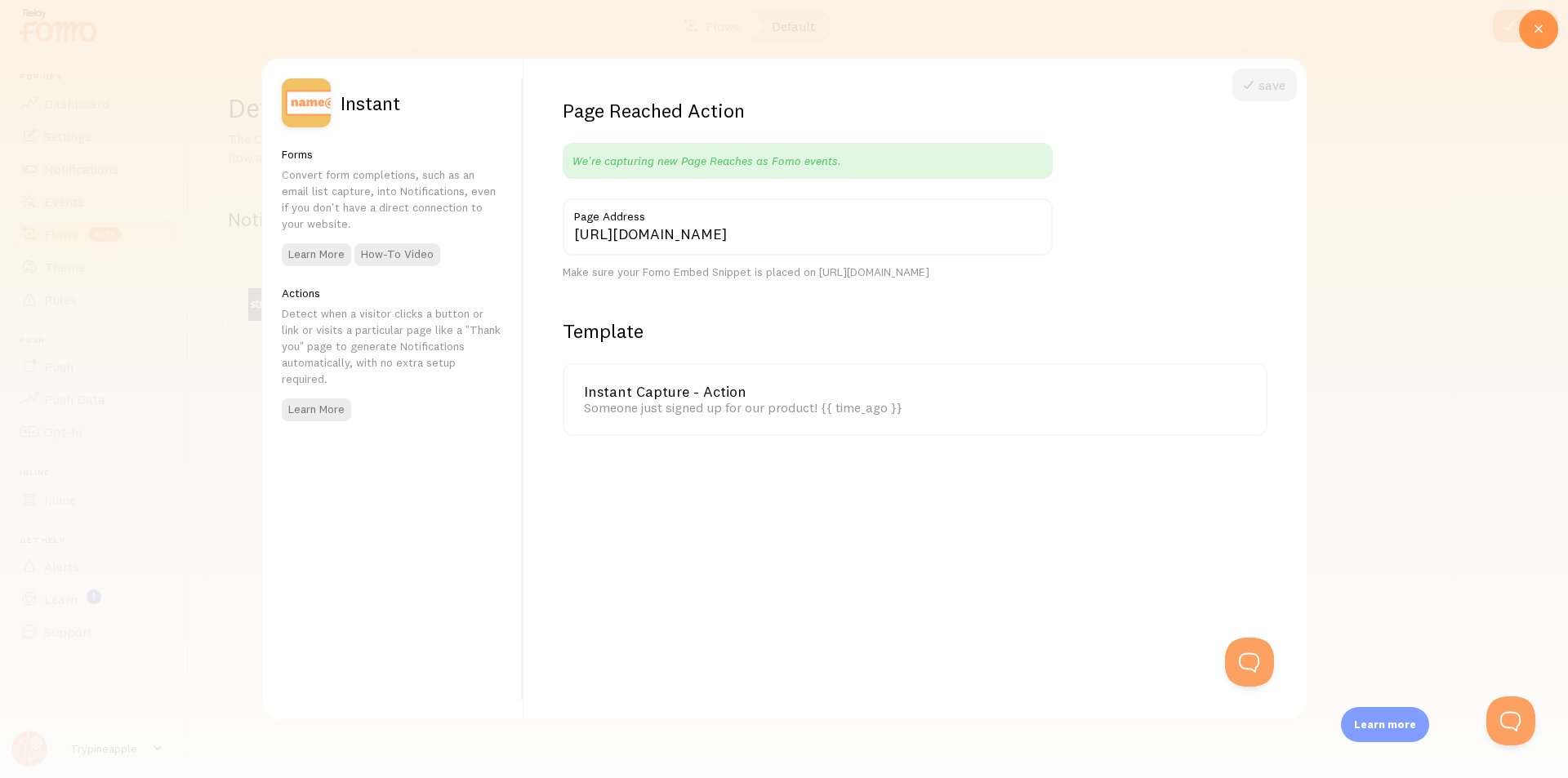
click at [1387, 173] on div at bounding box center [784, 389] width 1568 height 778
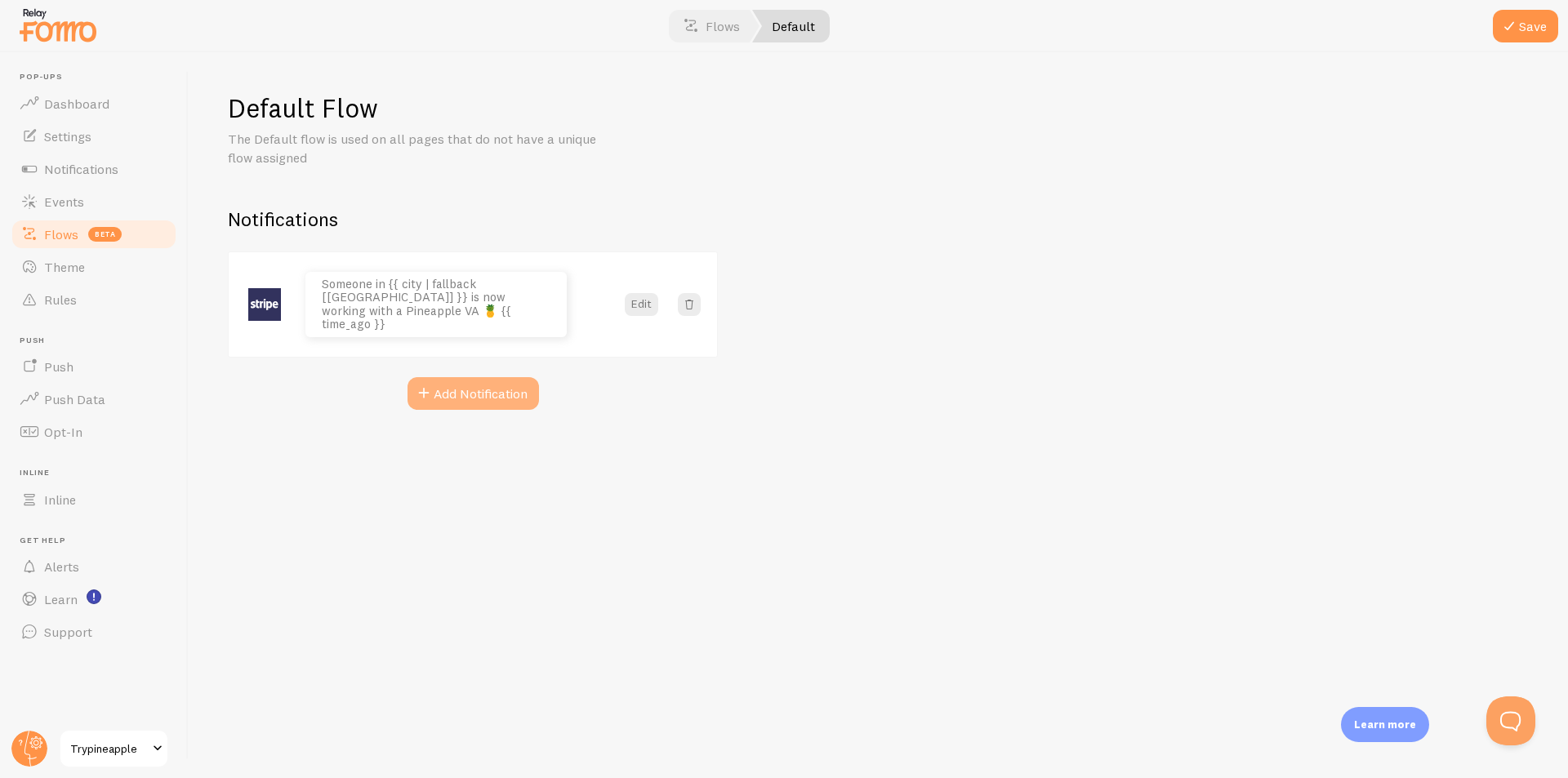
click at [474, 391] on button "Add Notification" at bounding box center [473, 394] width 132 height 33
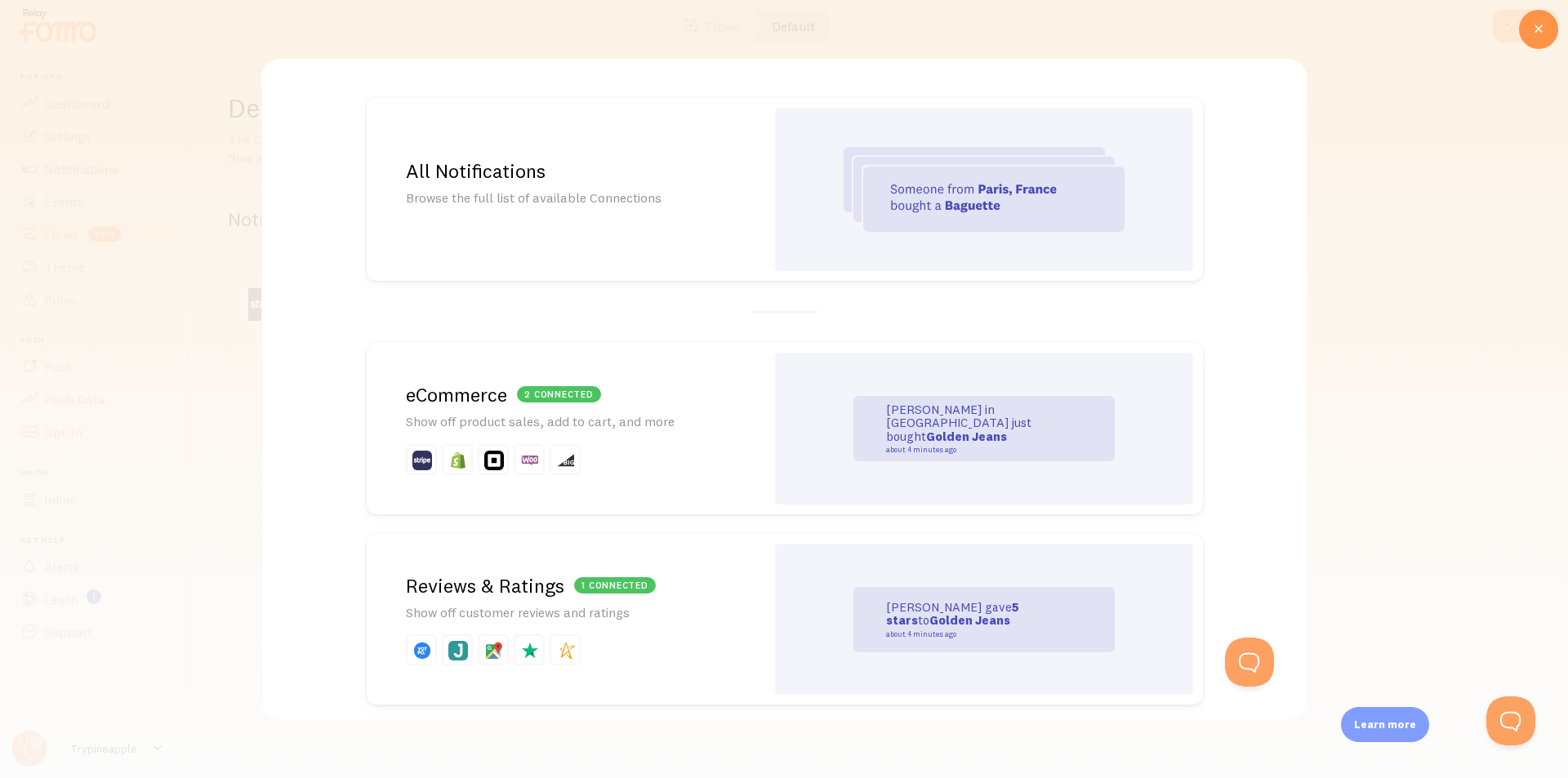
click at [690, 157] on div "All Notifications Browse the full list of available Connections" at bounding box center [566, 189] width 399 height 183
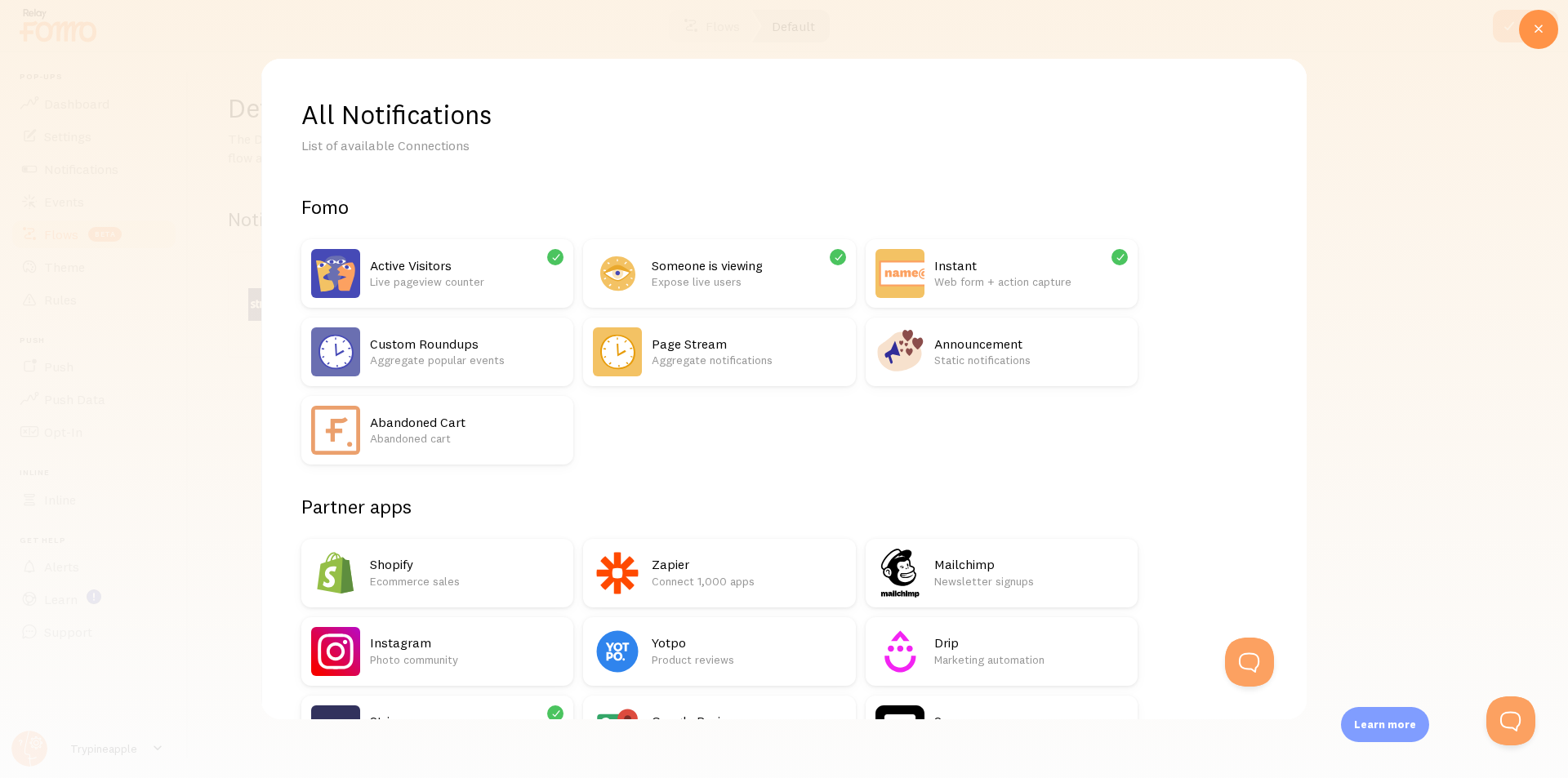
click at [993, 273] on h2 "Instant" at bounding box center [1031, 265] width 193 height 17
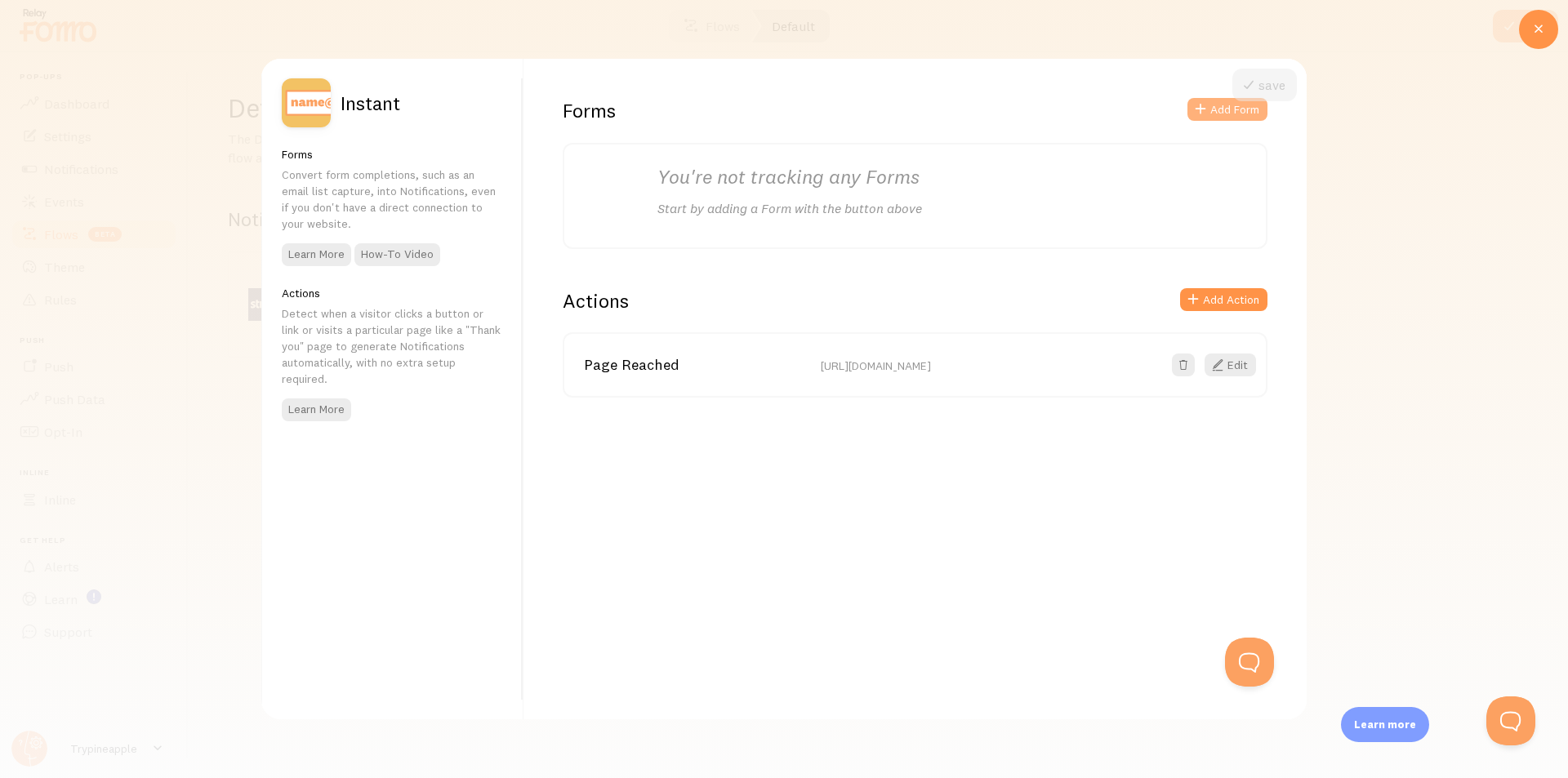
click at [1230, 112] on button "Add Form" at bounding box center [1228, 109] width 80 height 23
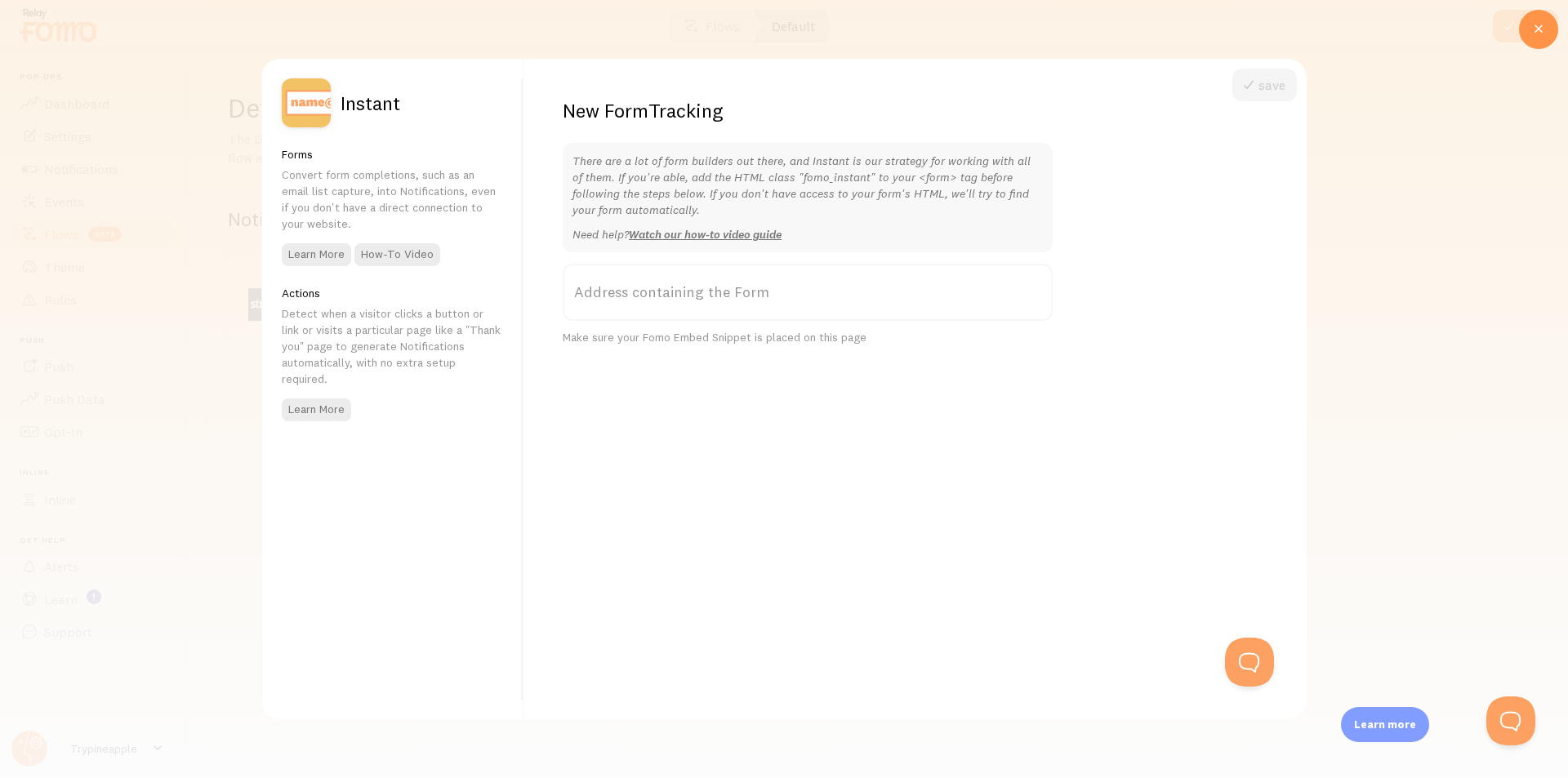
click at [1383, 188] on div at bounding box center [784, 389] width 1568 height 778
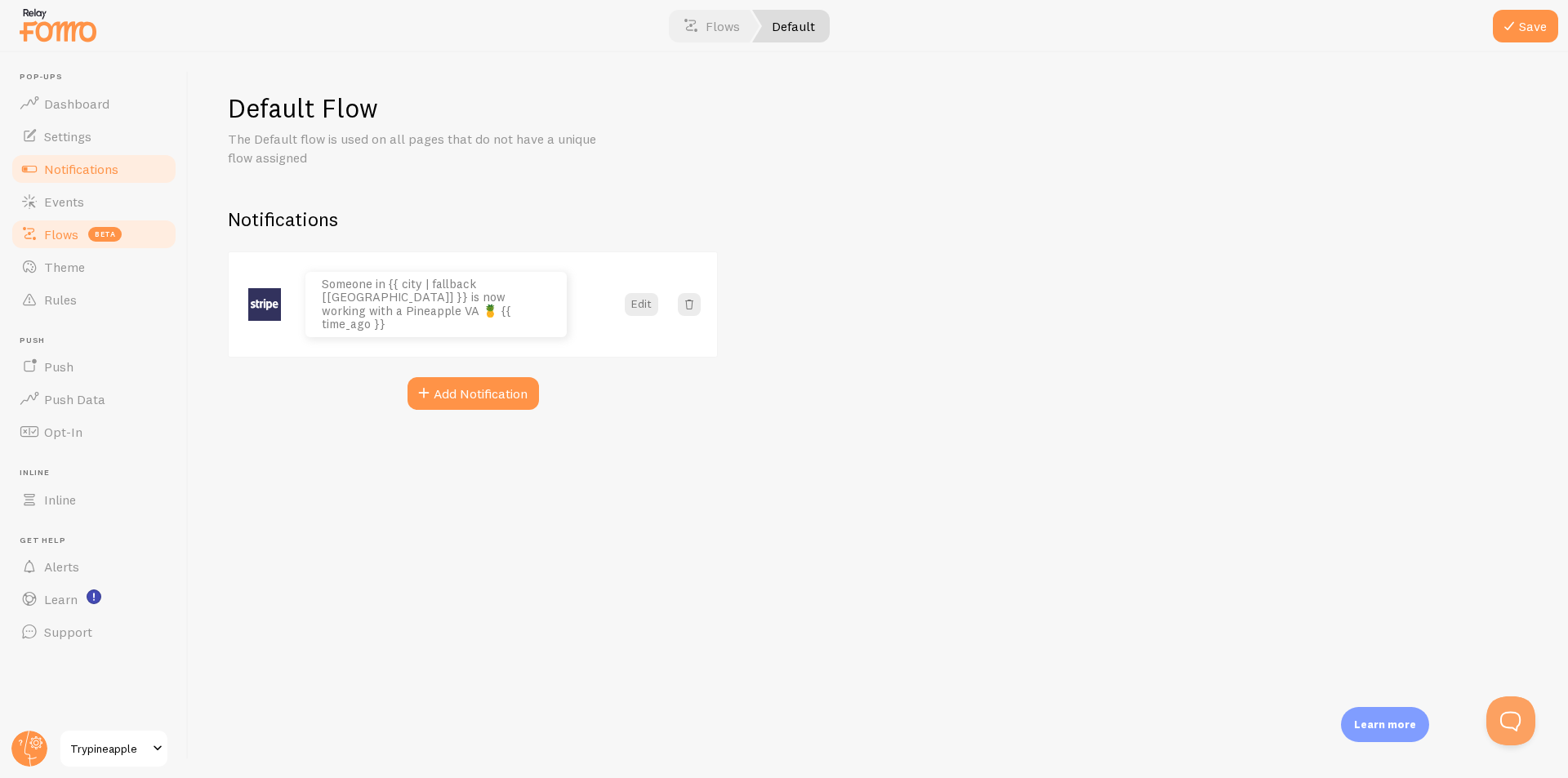
click at [49, 170] on span "Notifications" at bounding box center [81, 169] width 75 height 17
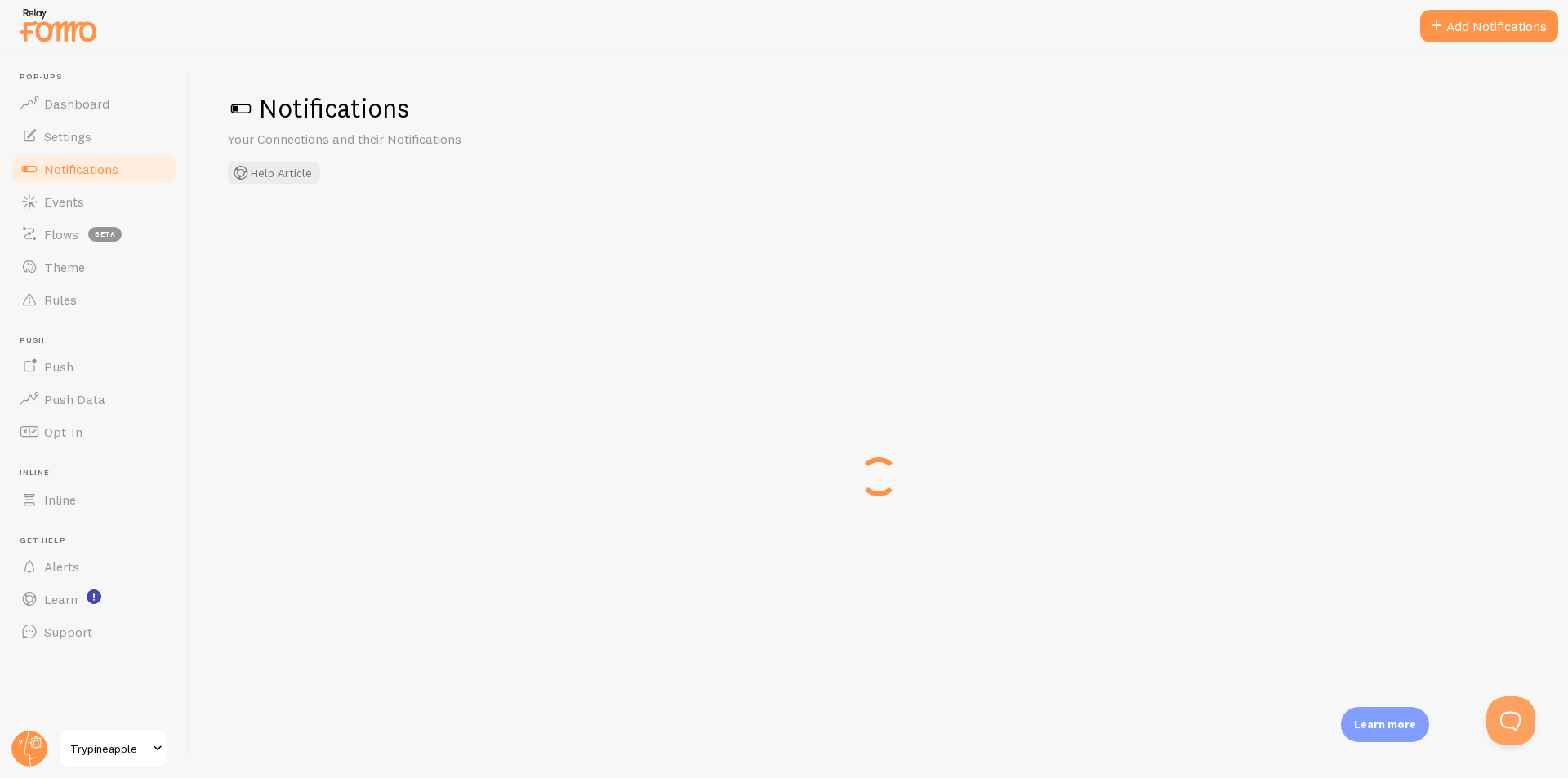
checkbox input "false"
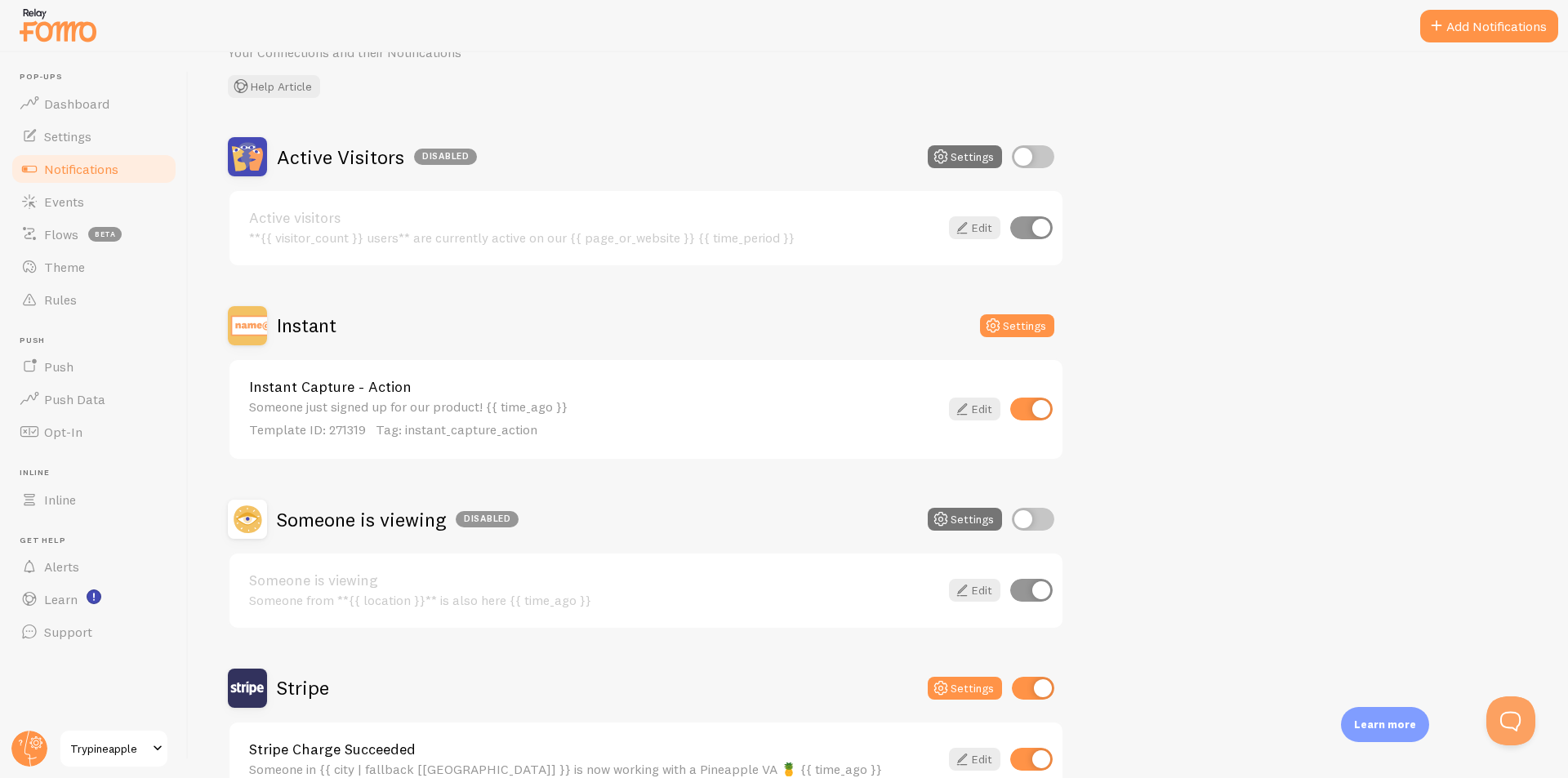
scroll to position [184, 0]
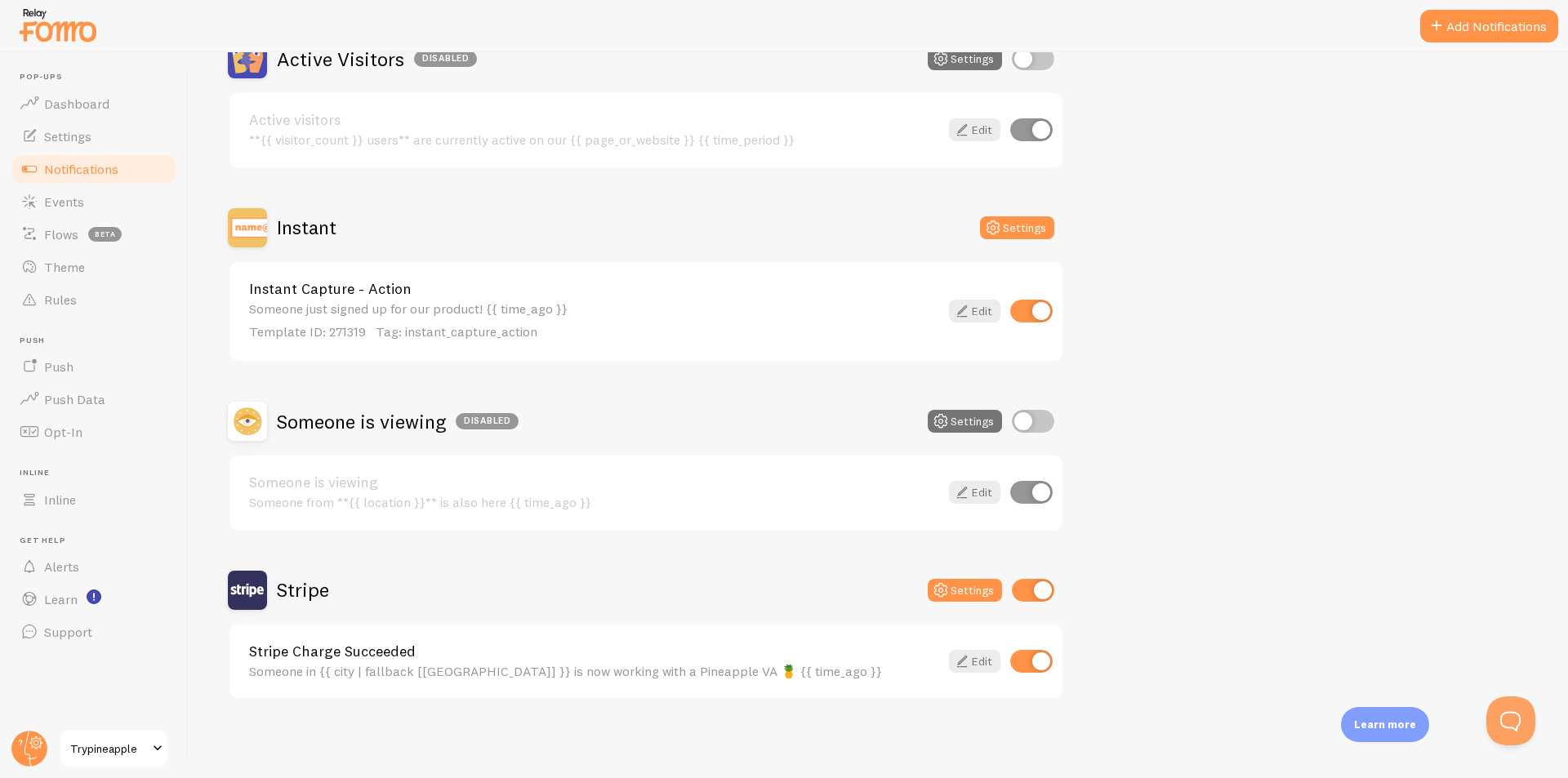
click at [601, 325] on p "Template ID: 271319 Tag: instant_capture_action" at bounding box center [594, 332] width 690 height 18
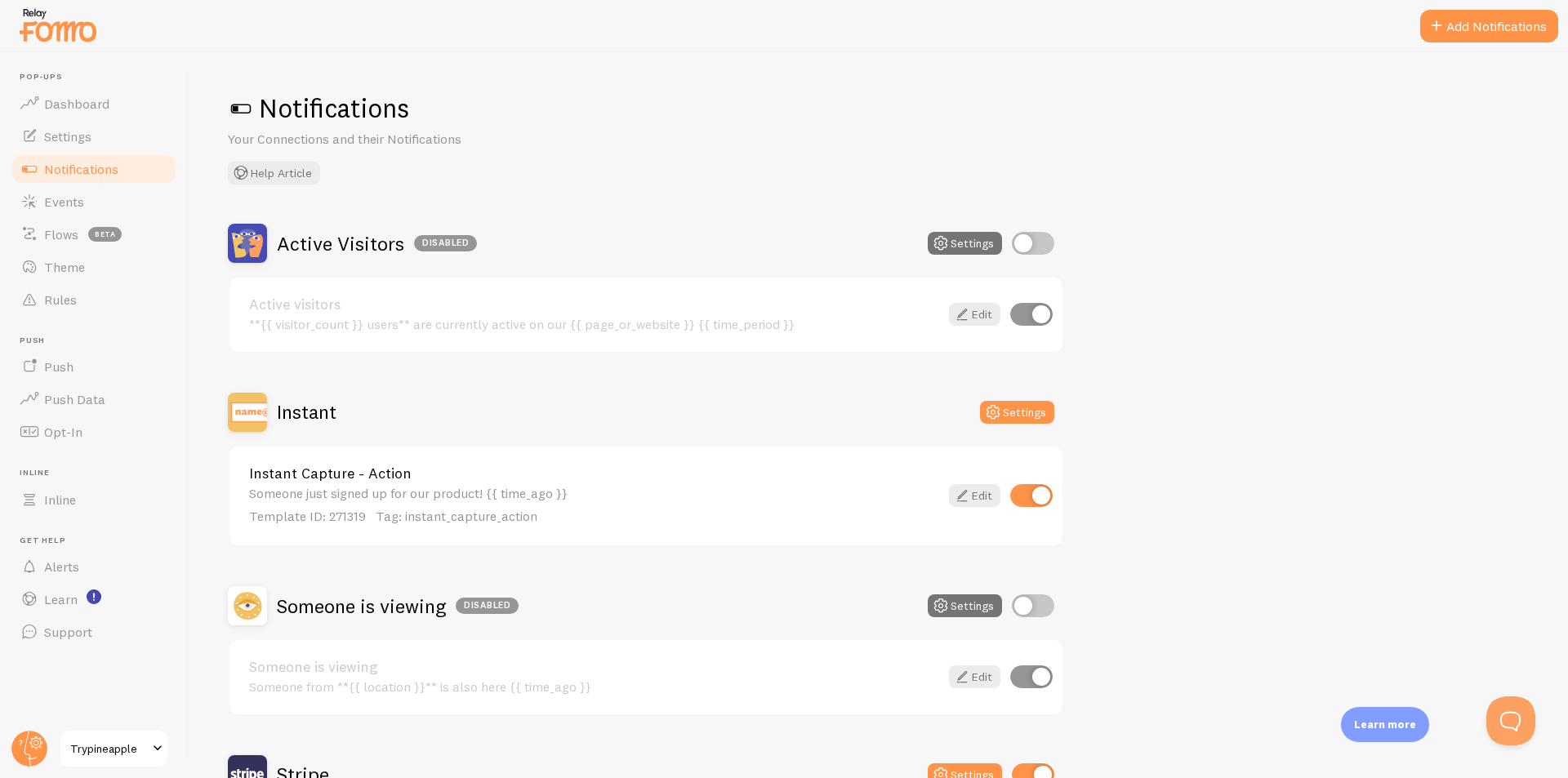
click at [1034, 492] on input "checkbox" at bounding box center [1031, 495] width 43 height 23
checkbox input "false"
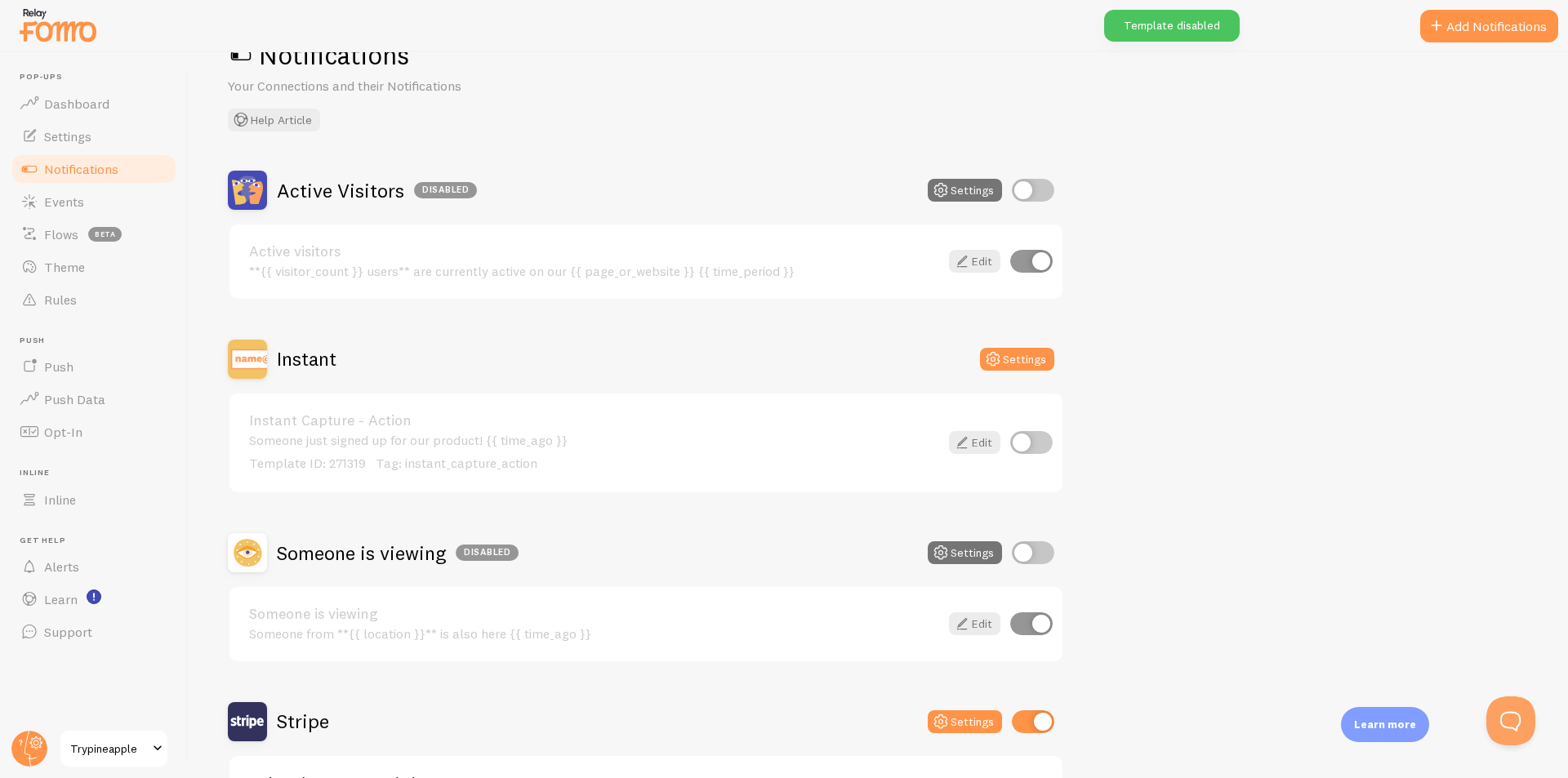
scroll to position [82, 0]
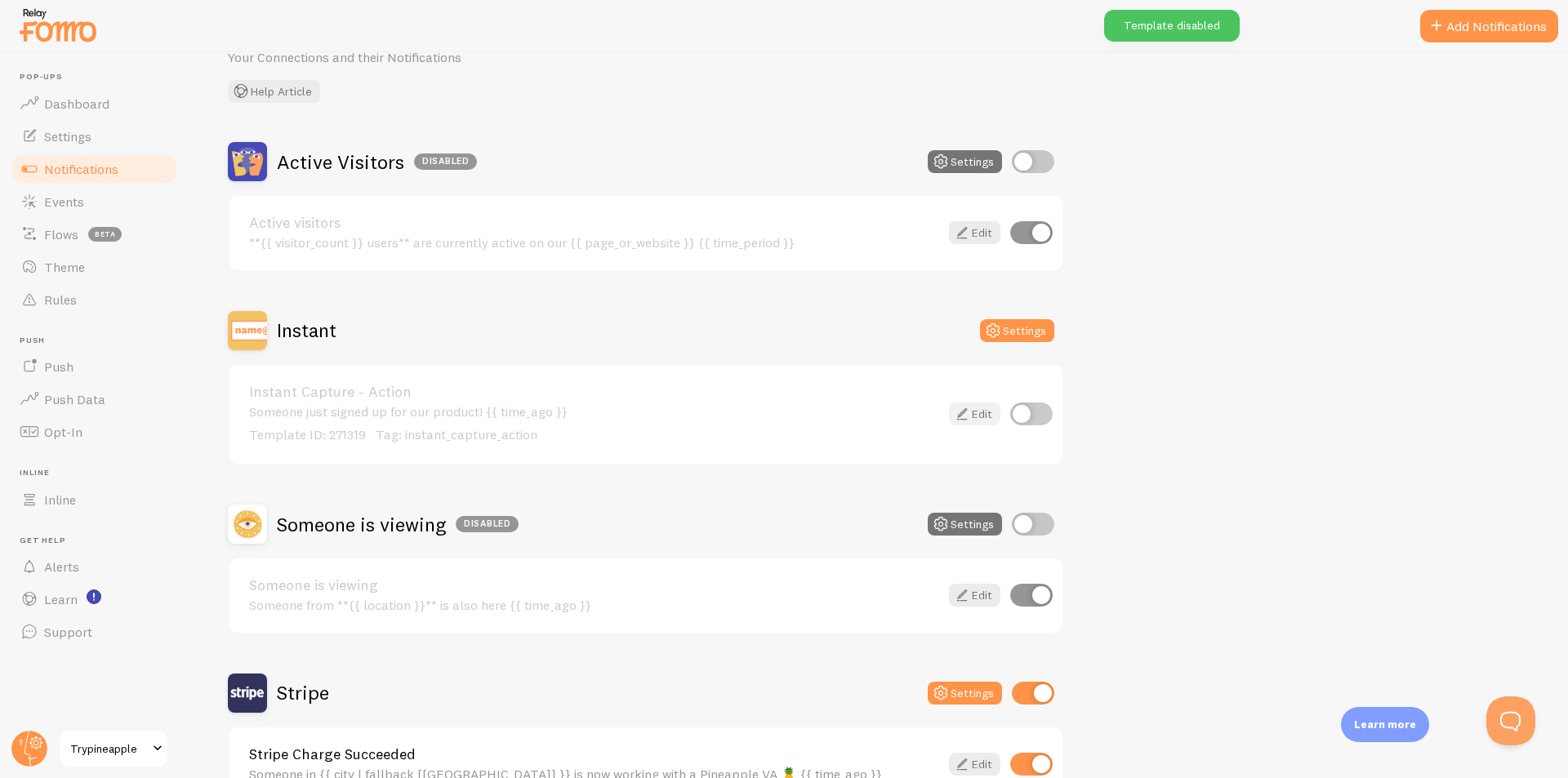
click at [967, 416] on icon at bounding box center [962, 414] width 19 height 19
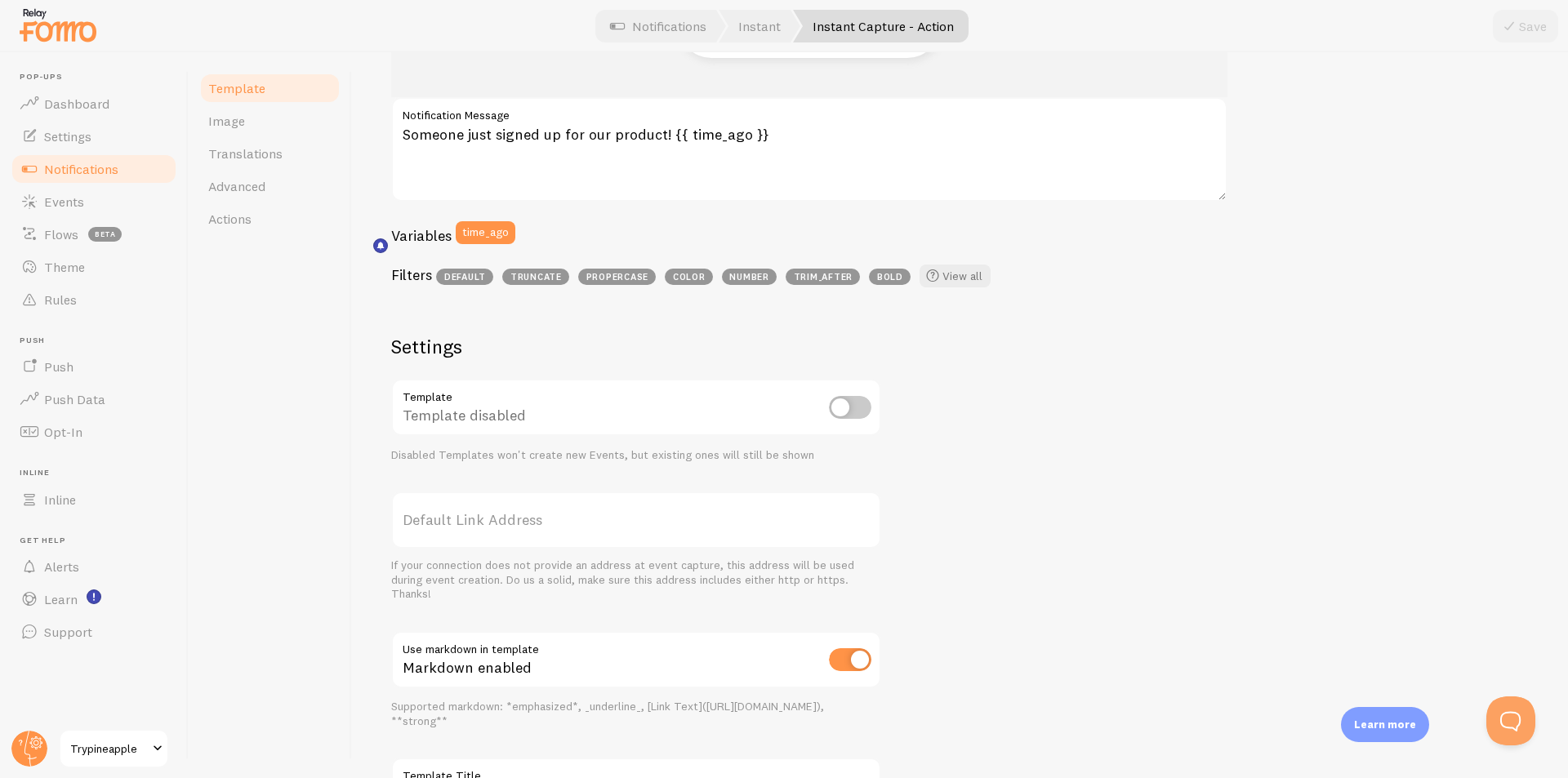
scroll to position [327, 0]
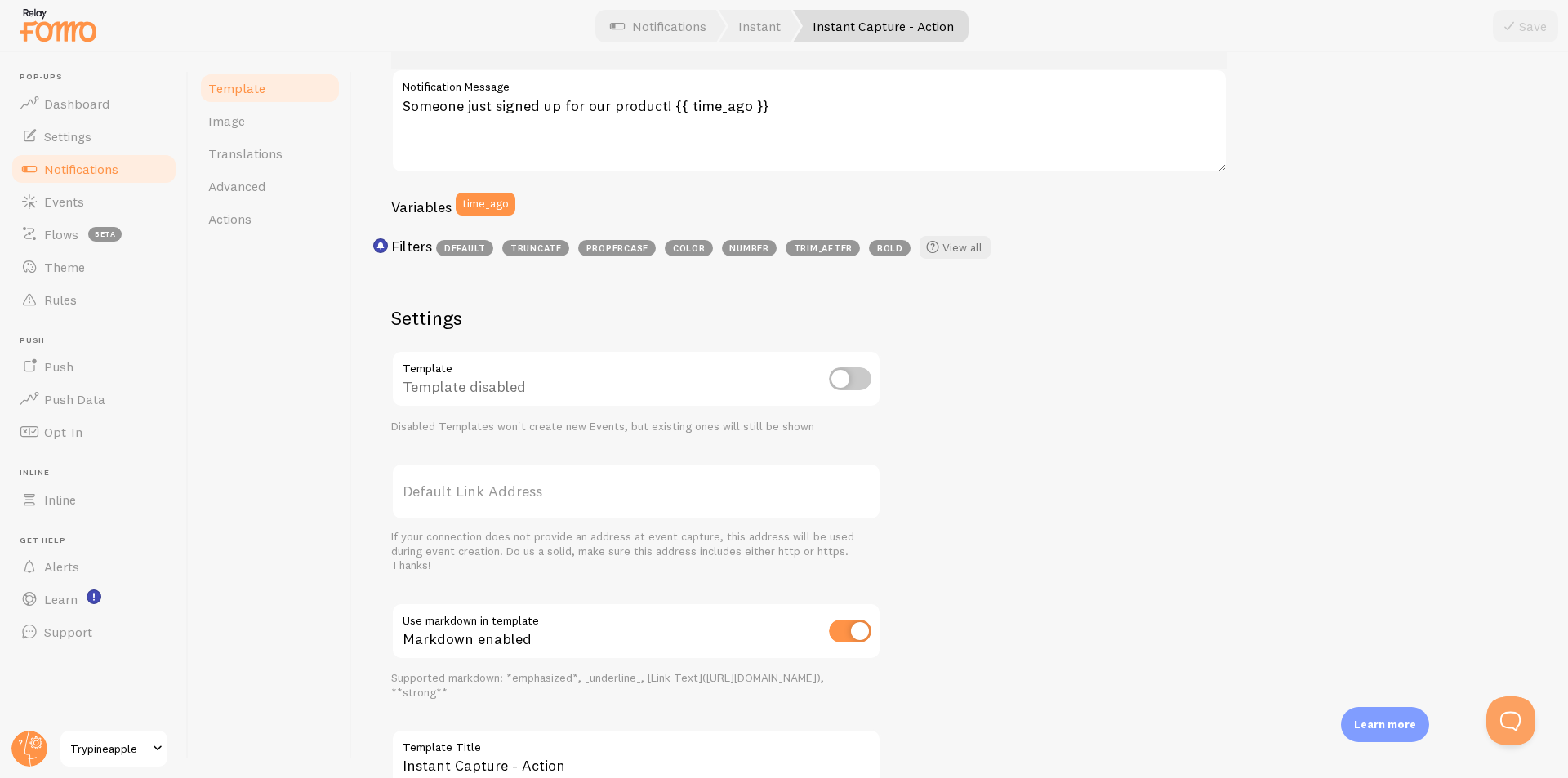
click at [846, 373] on input "checkbox" at bounding box center [850, 379] width 43 height 23
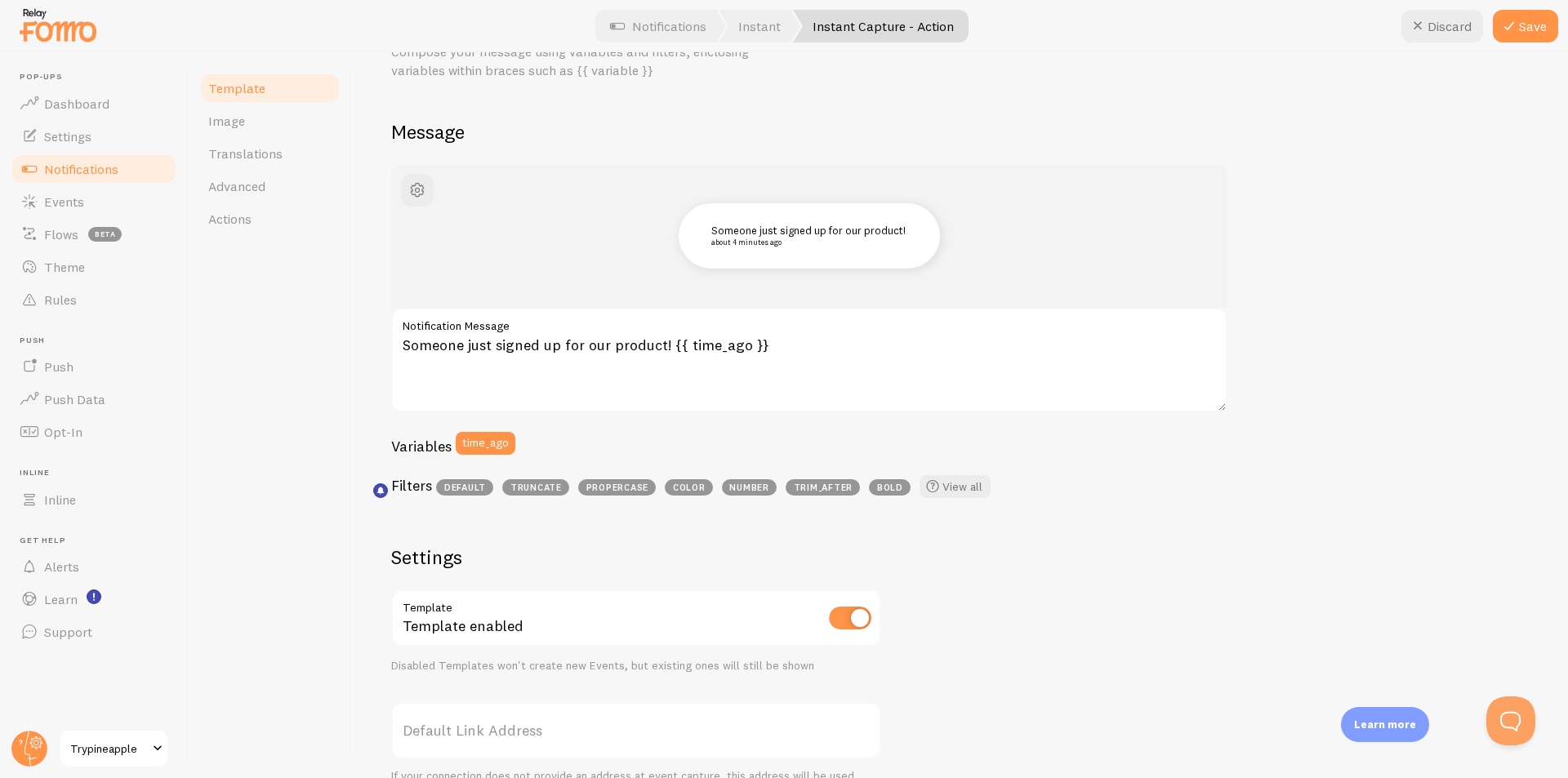
scroll to position [82, 0]
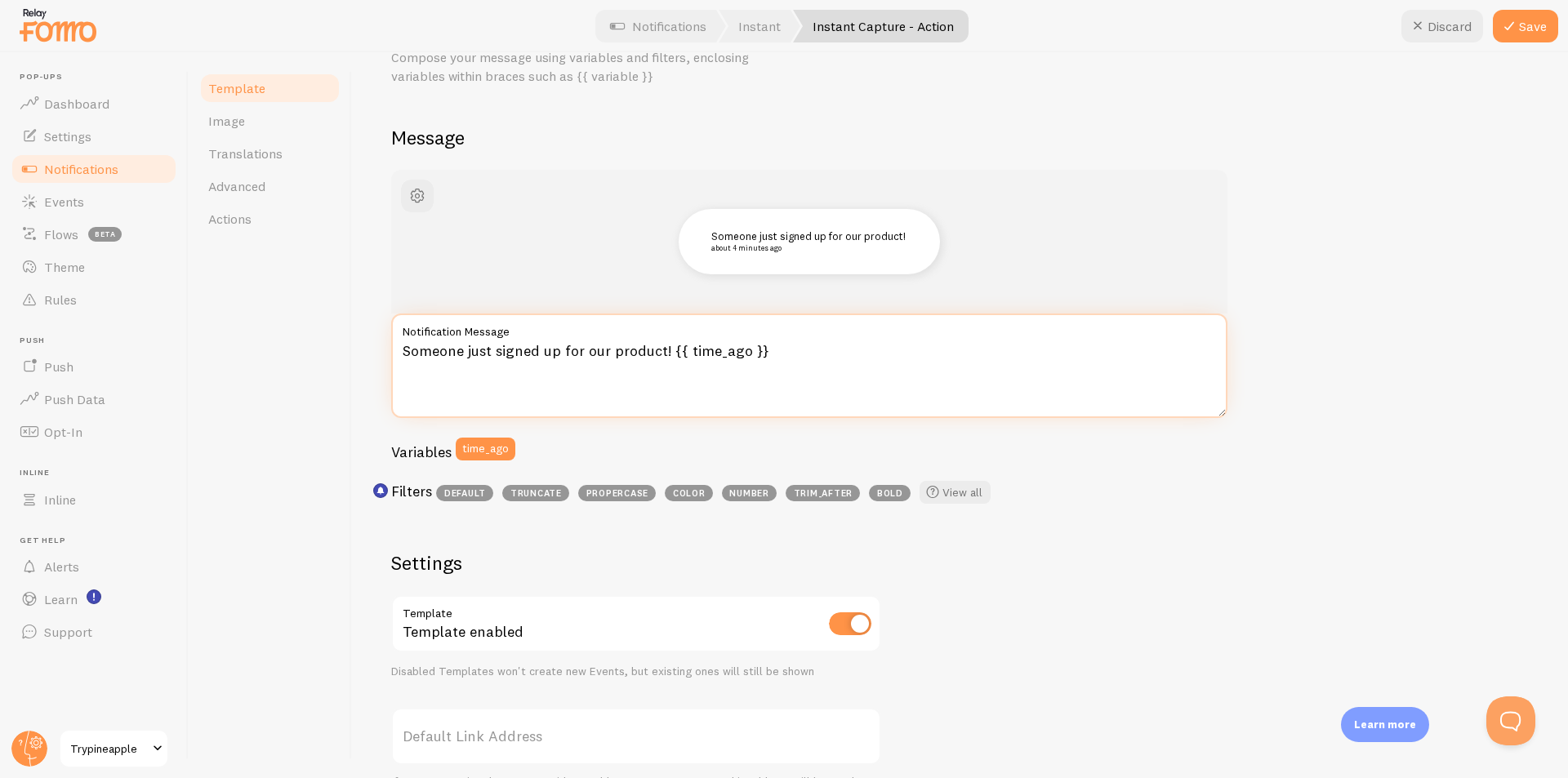
click at [742, 369] on textarea "Someone just signed up for our product! {{ time_ago }}" at bounding box center [809, 365] width 837 height 105
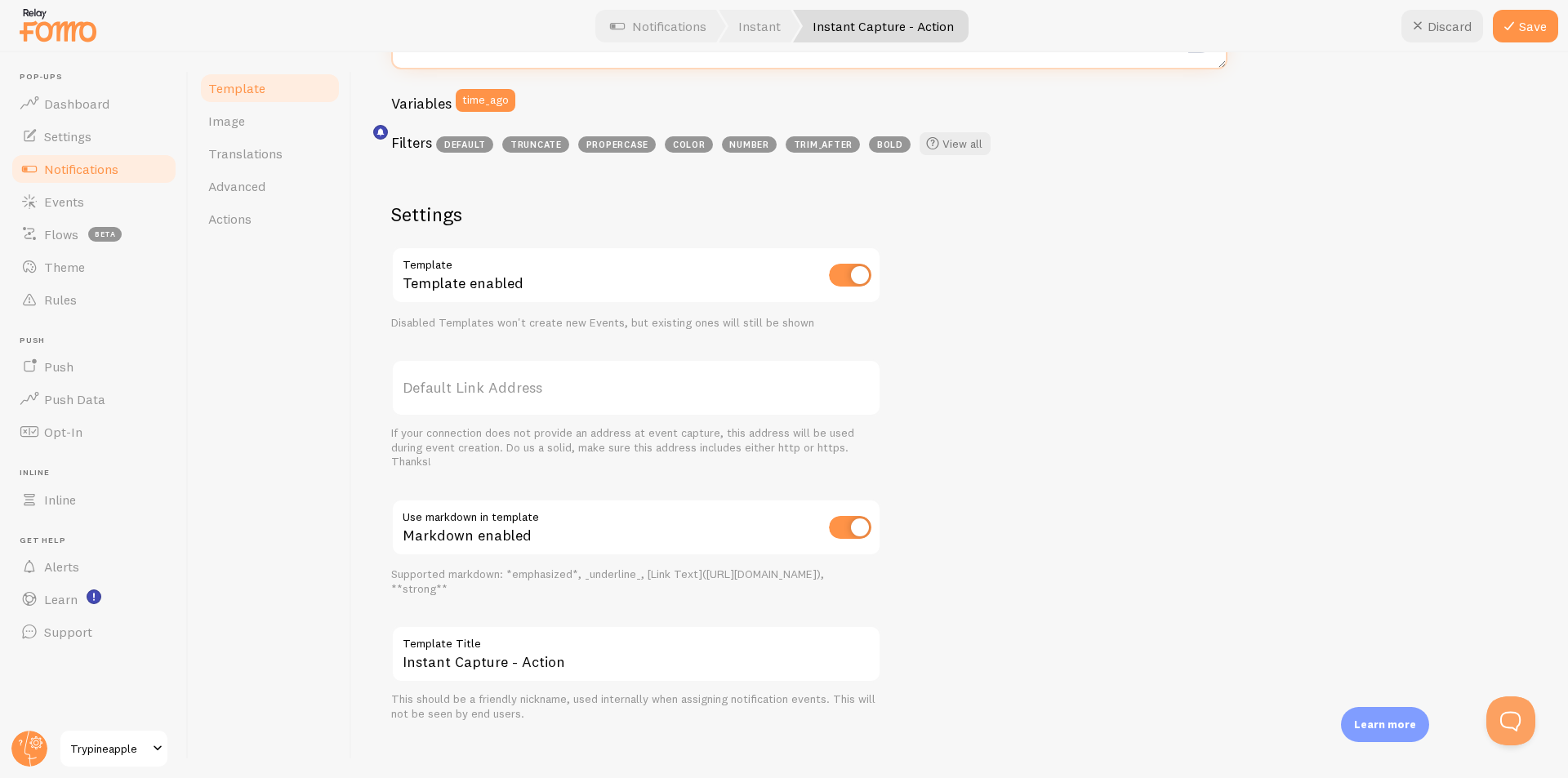
scroll to position [442, 0]
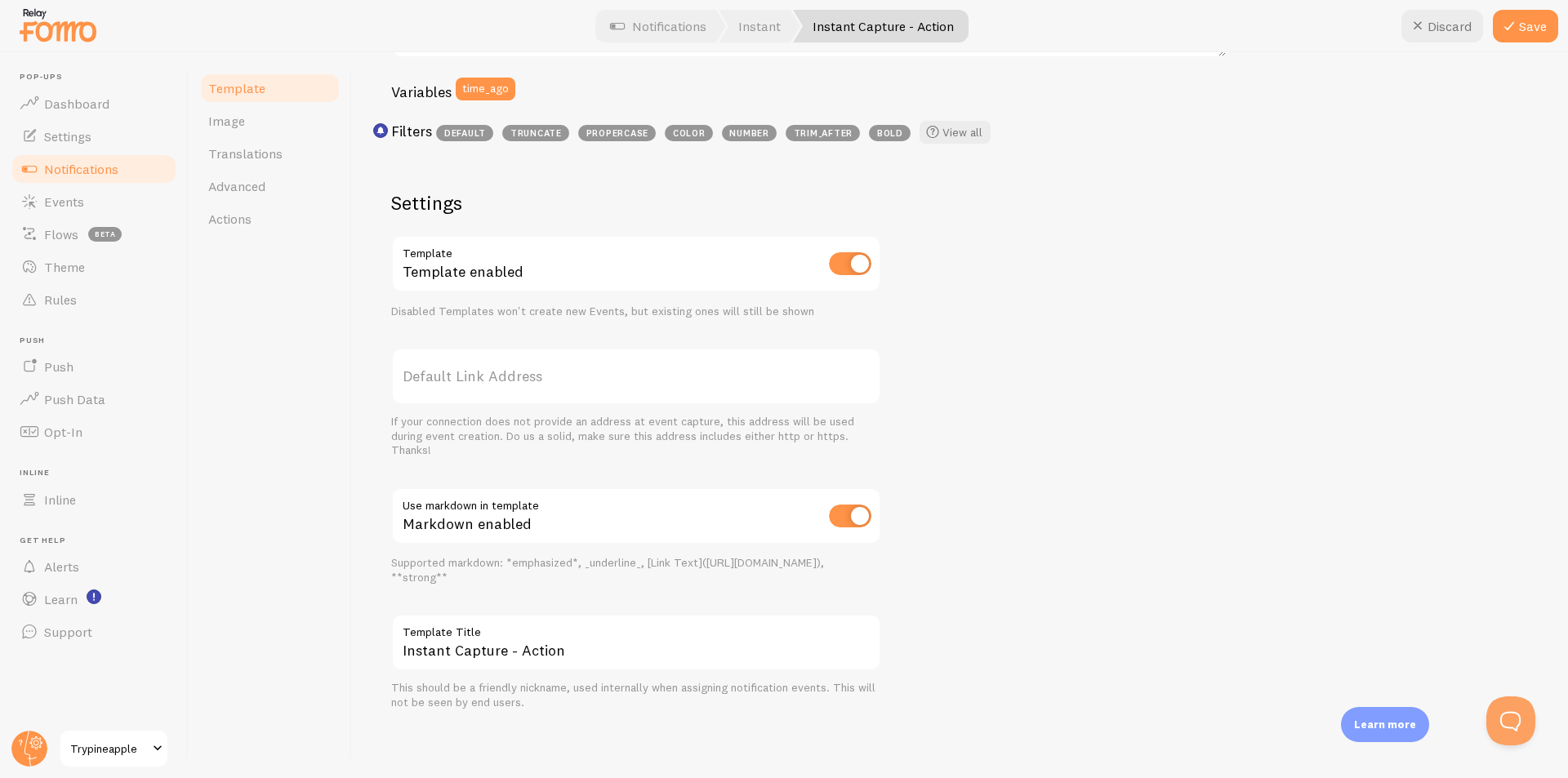
click at [565, 394] on label "Default Link Address" at bounding box center [636, 376] width 490 height 57
click at [565, 394] on input "Default Link Address" at bounding box center [636, 376] width 490 height 57
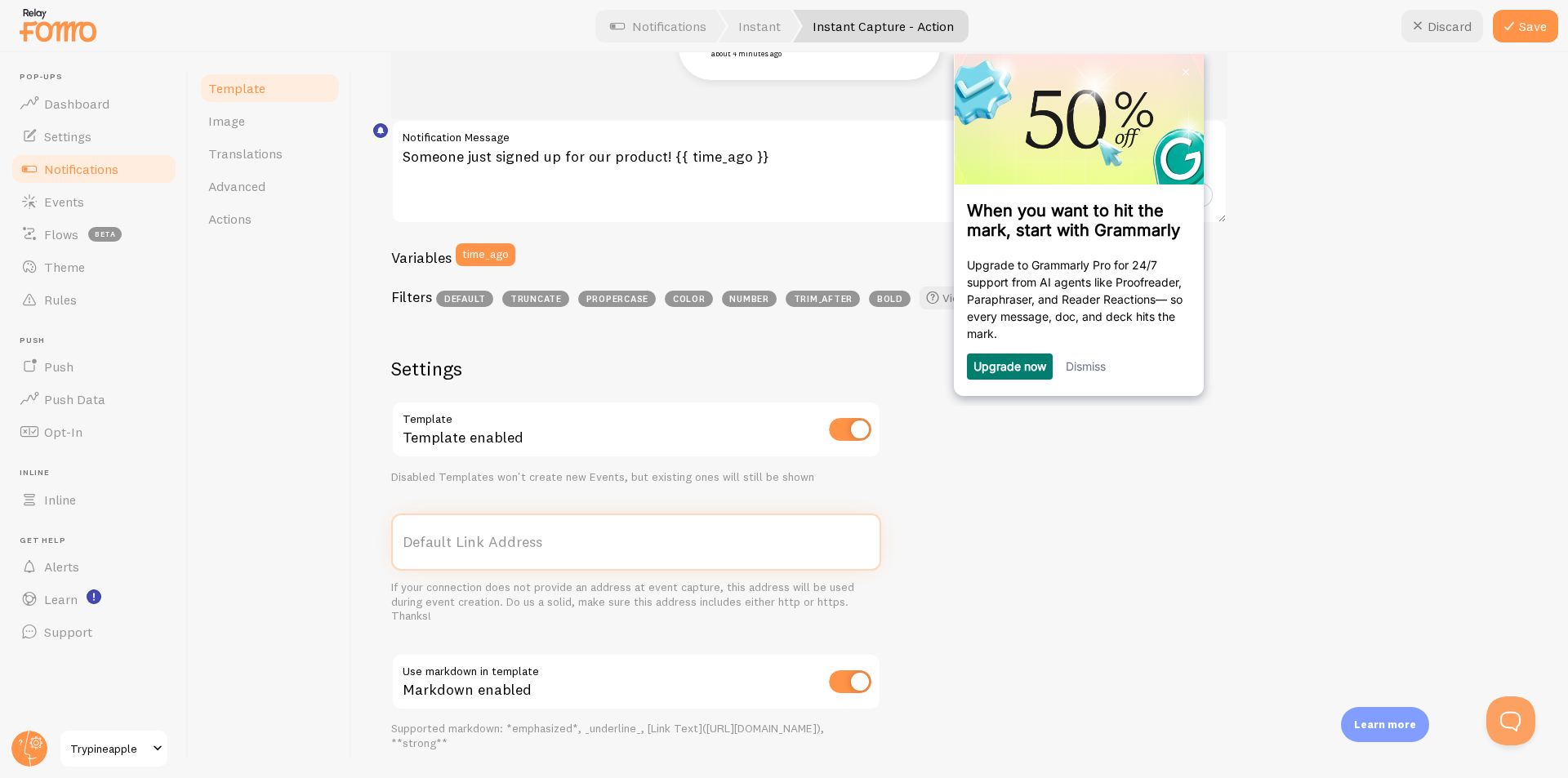
scroll to position [197, 0]
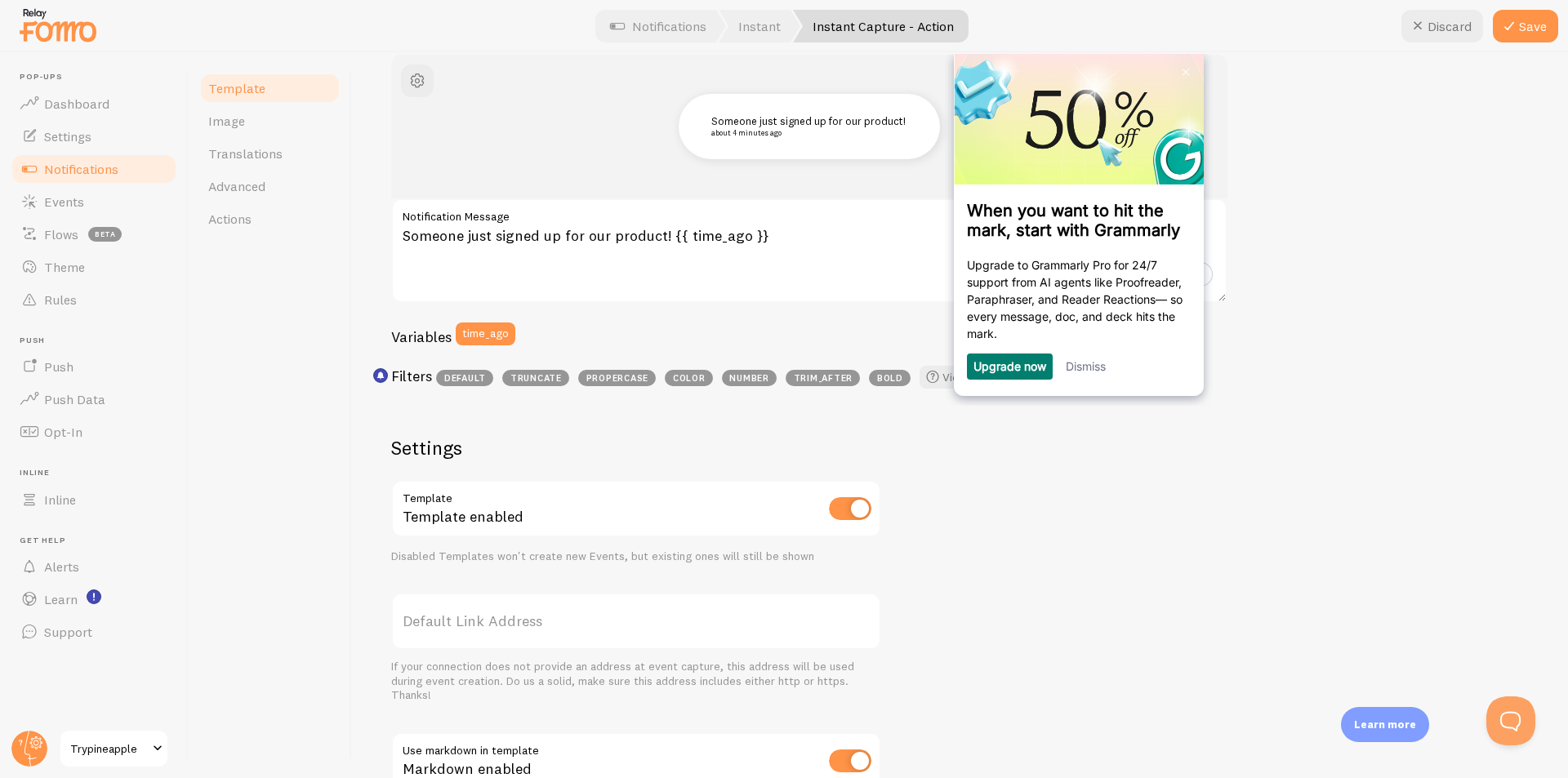
click at [1091, 366] on link "Dismiss" at bounding box center [1086, 365] width 40 height 14
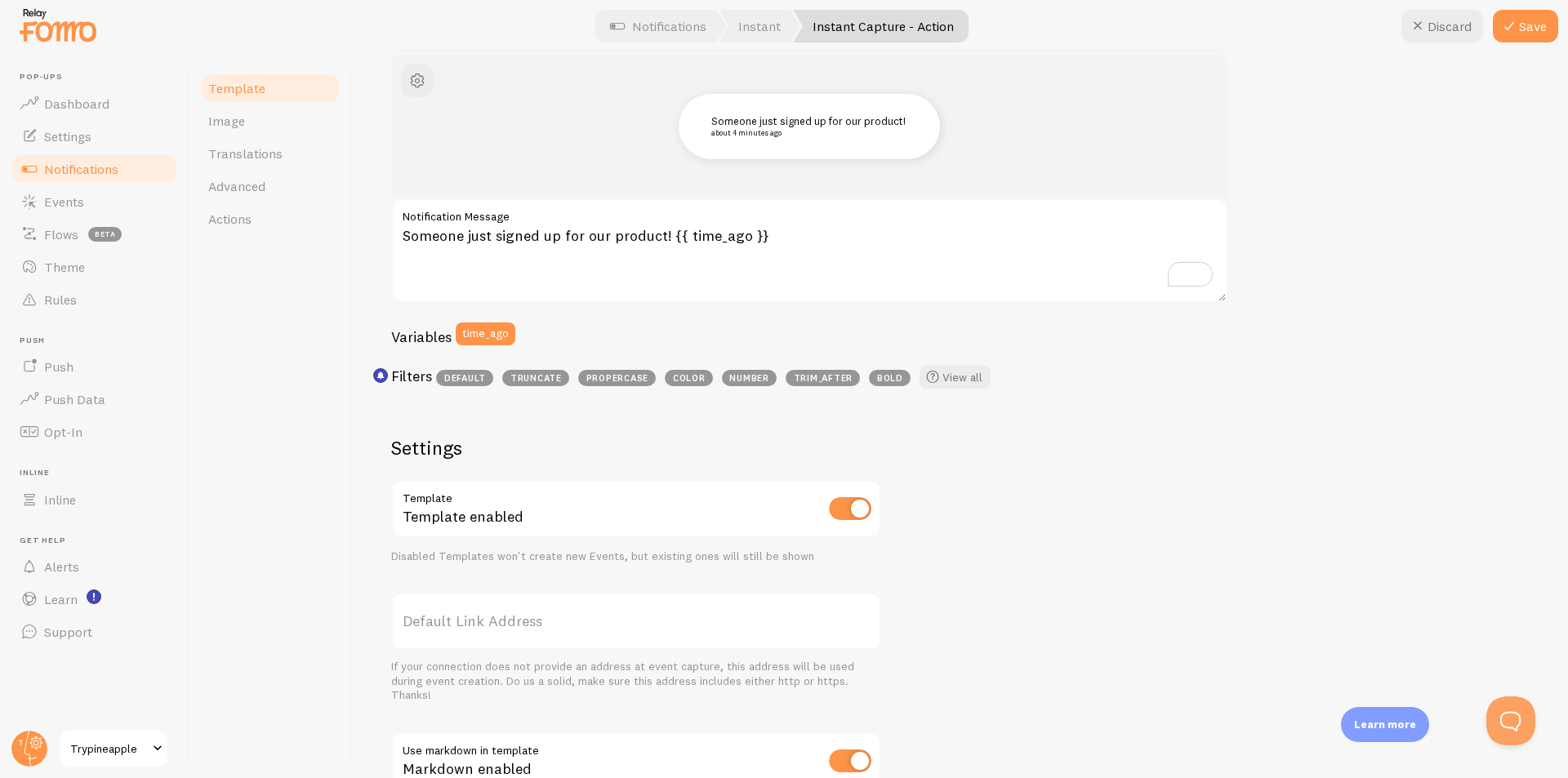
click at [854, 513] on input "checkbox" at bounding box center [850, 508] width 43 height 23
checkbox input "false"
click at [775, 225] on label "Notification Message" at bounding box center [809, 212] width 837 height 28
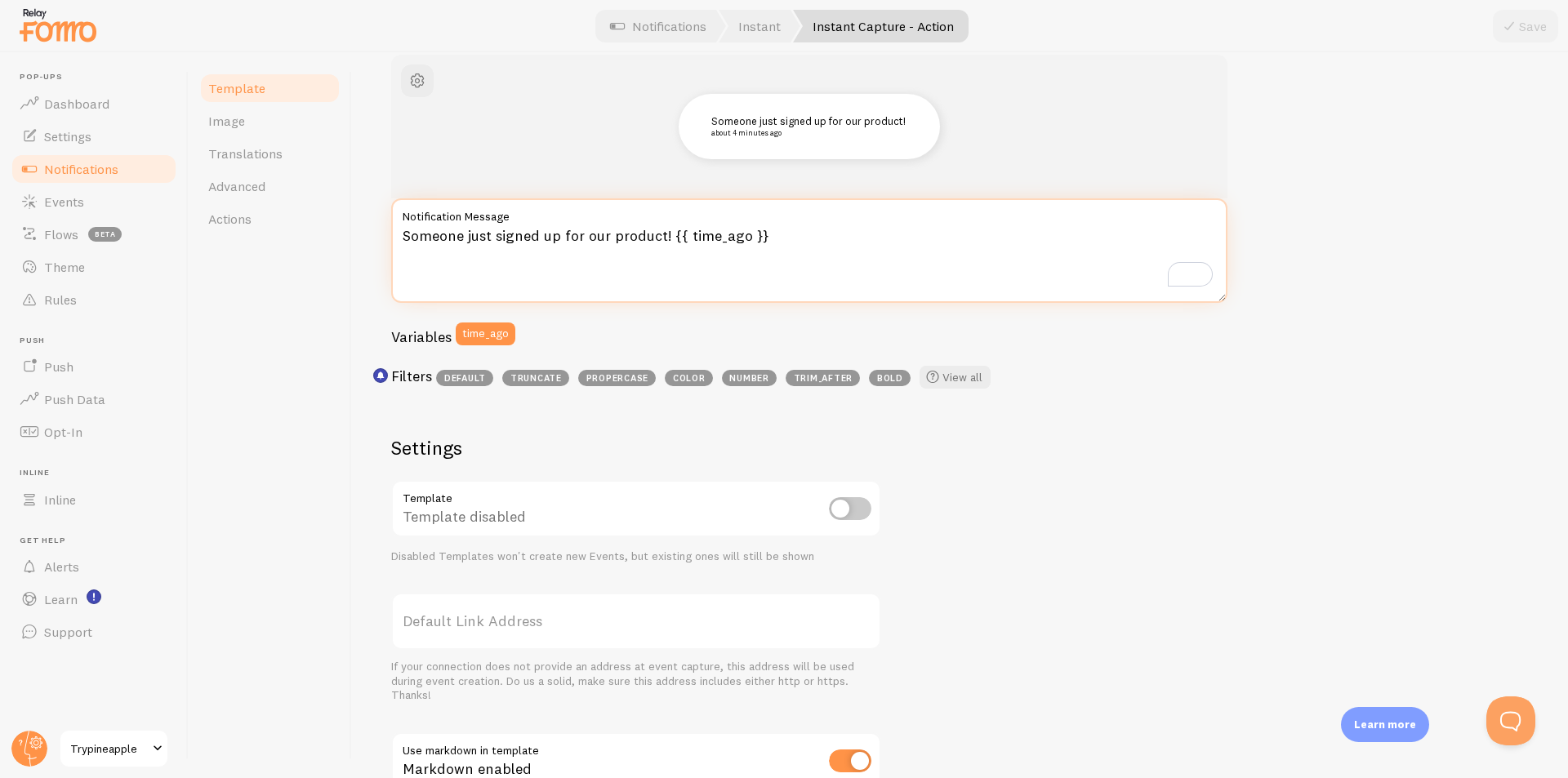
click at [775, 225] on textarea "Someone just signed up for our product! {{ time_ago }}" at bounding box center [809, 250] width 837 height 105
click at [781, 241] on textarea "Someone just signed up for our product! {{ time_ago }}" at bounding box center [809, 250] width 837 height 105
click at [658, 239] on textarea "Someone just signed up for our product! {{ time_ago }}" at bounding box center [809, 250] width 837 height 105
click at [666, 234] on textarea "Someone just signed up for our product! {{ time_ago }}" at bounding box center [809, 250] width 837 height 105
click at [658, 229] on textarea "Someone just signed up for our product! {{ time_ago }}" at bounding box center [809, 250] width 837 height 105
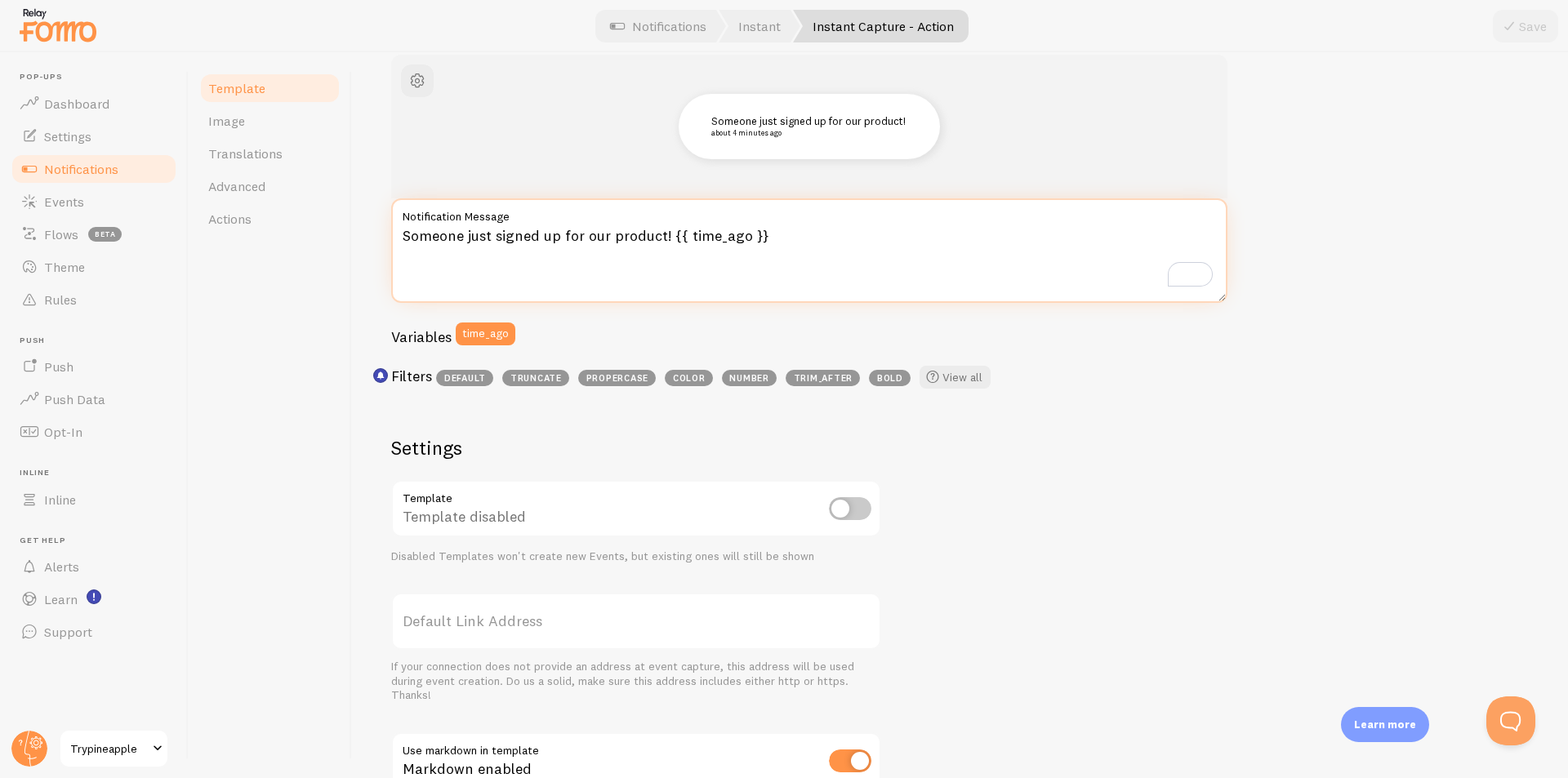
click at [664, 231] on textarea "Someone just signed up for our product! {{ time_ago }}" at bounding box center [809, 250] width 837 height 105
click at [661, 231] on textarea "Someone just signed up for our product! {{ time_ago }}" at bounding box center [809, 250] width 837 height 105
click at [462, 239] on textarea "Someone just signed up for our product! {{ time_ago }}" at bounding box center [809, 250] width 837 height 105
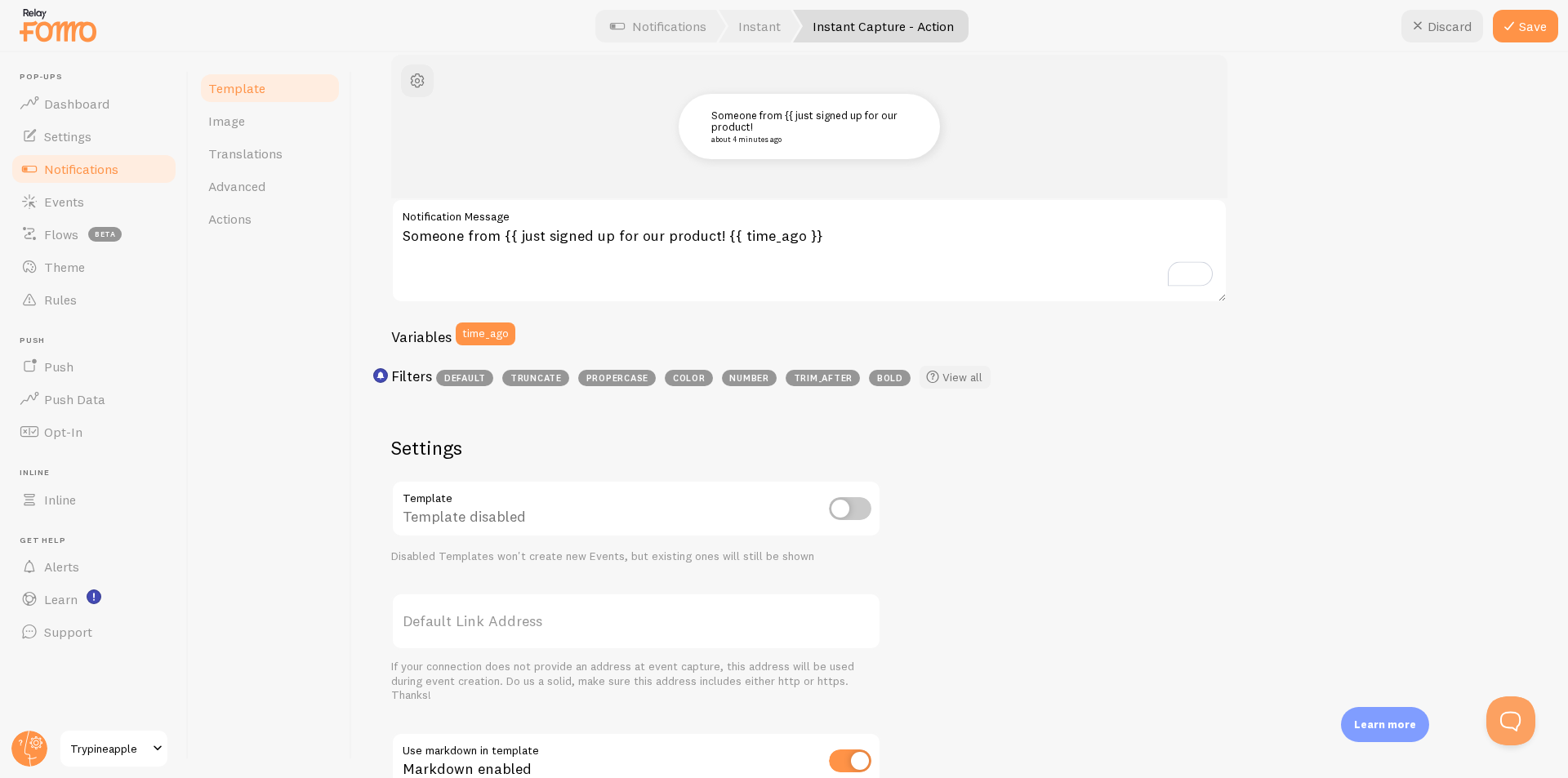
click at [952, 372] on link "View all" at bounding box center [955, 377] width 71 height 23
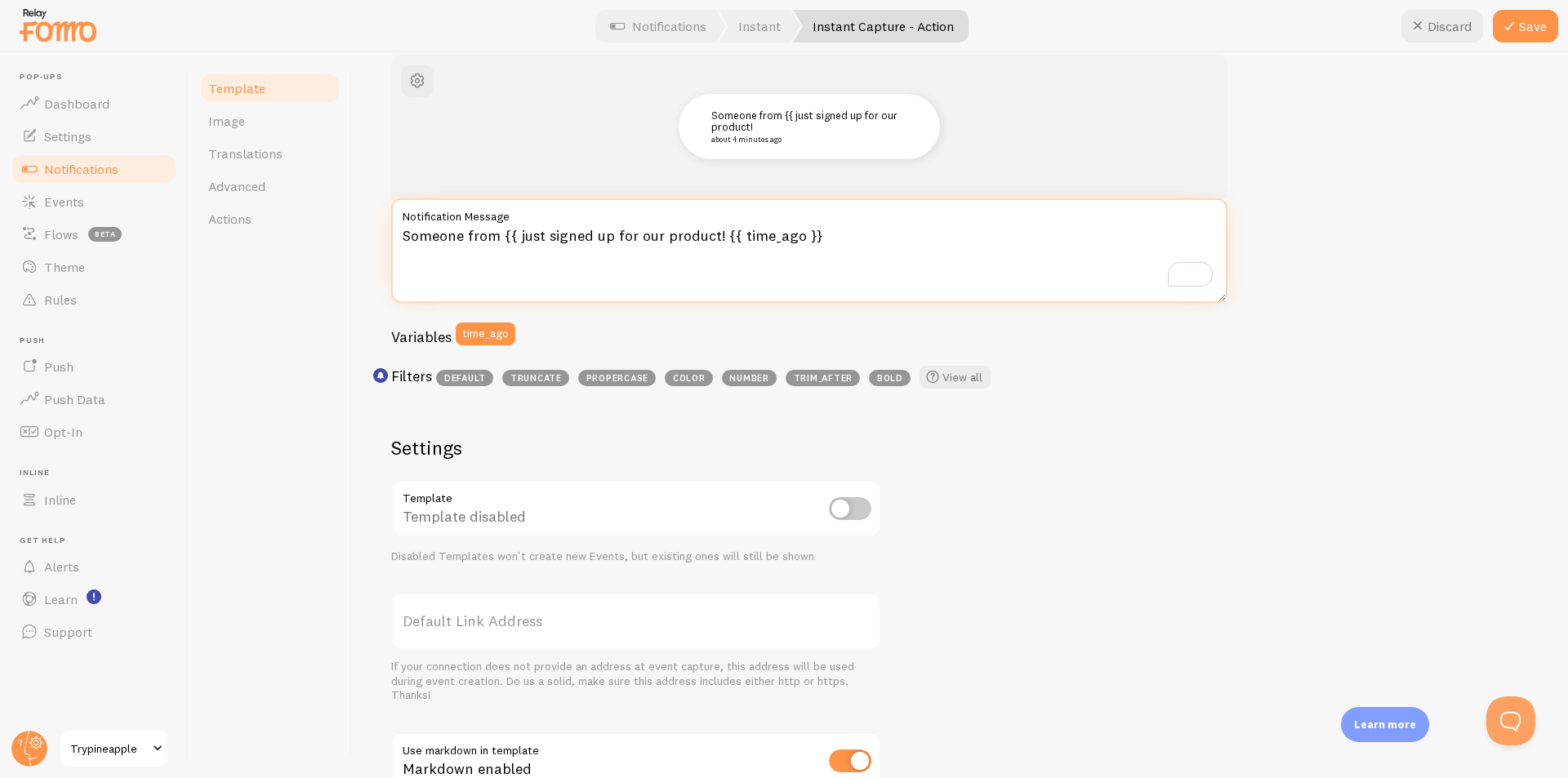
click at [513, 240] on textarea "Someone from {{ just signed up for our product! {{ time_ago }}" at bounding box center [809, 250] width 837 height 105
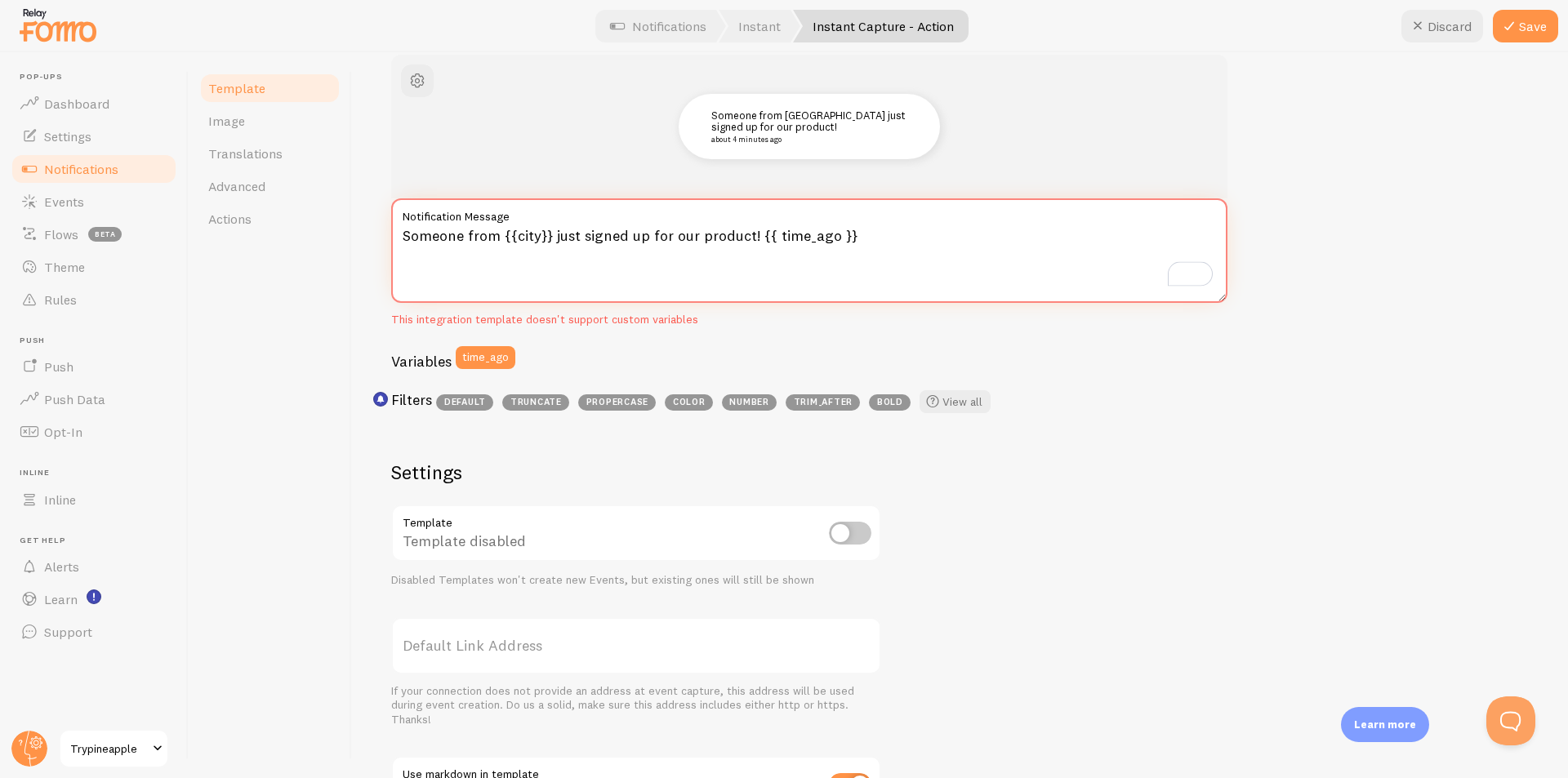
click at [592, 240] on textarea "Someone from {{city}} just signed up for our product! {{ time_ago }}" at bounding box center [809, 250] width 837 height 105
click at [554, 260] on textarea "Someone from {{city}} just signed up for our product! {{ time_ago }}" at bounding box center [809, 250] width 837 height 105
click at [575, 325] on div "This integration template doesn't support custom variables" at bounding box center [809, 321] width 837 height 15
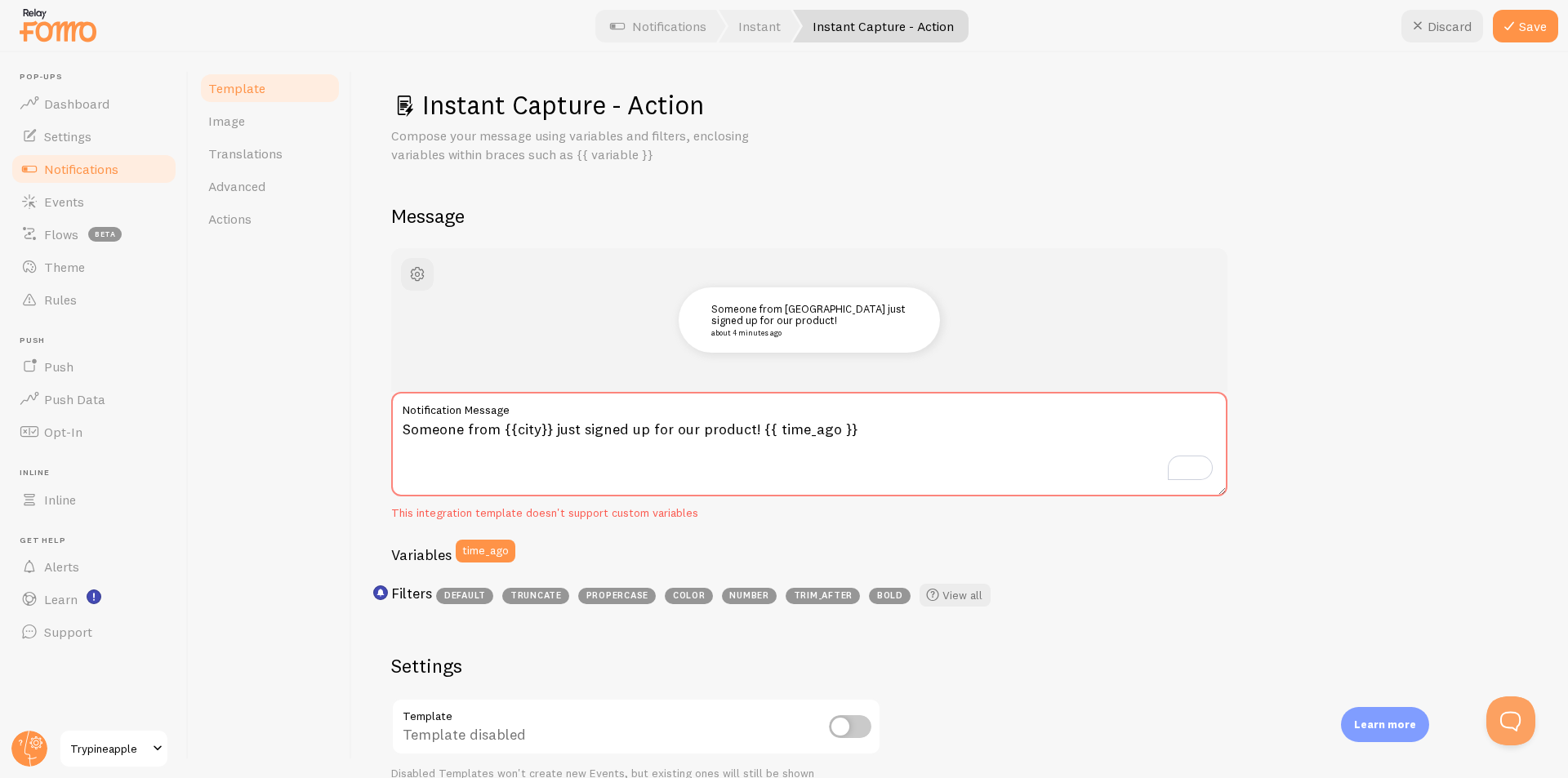
scroll to position [0, 0]
click at [1447, 23] on button "Discard" at bounding box center [1442, 26] width 82 height 33
type textarea "Someone just signed up for our product! {{ time_ago }}"
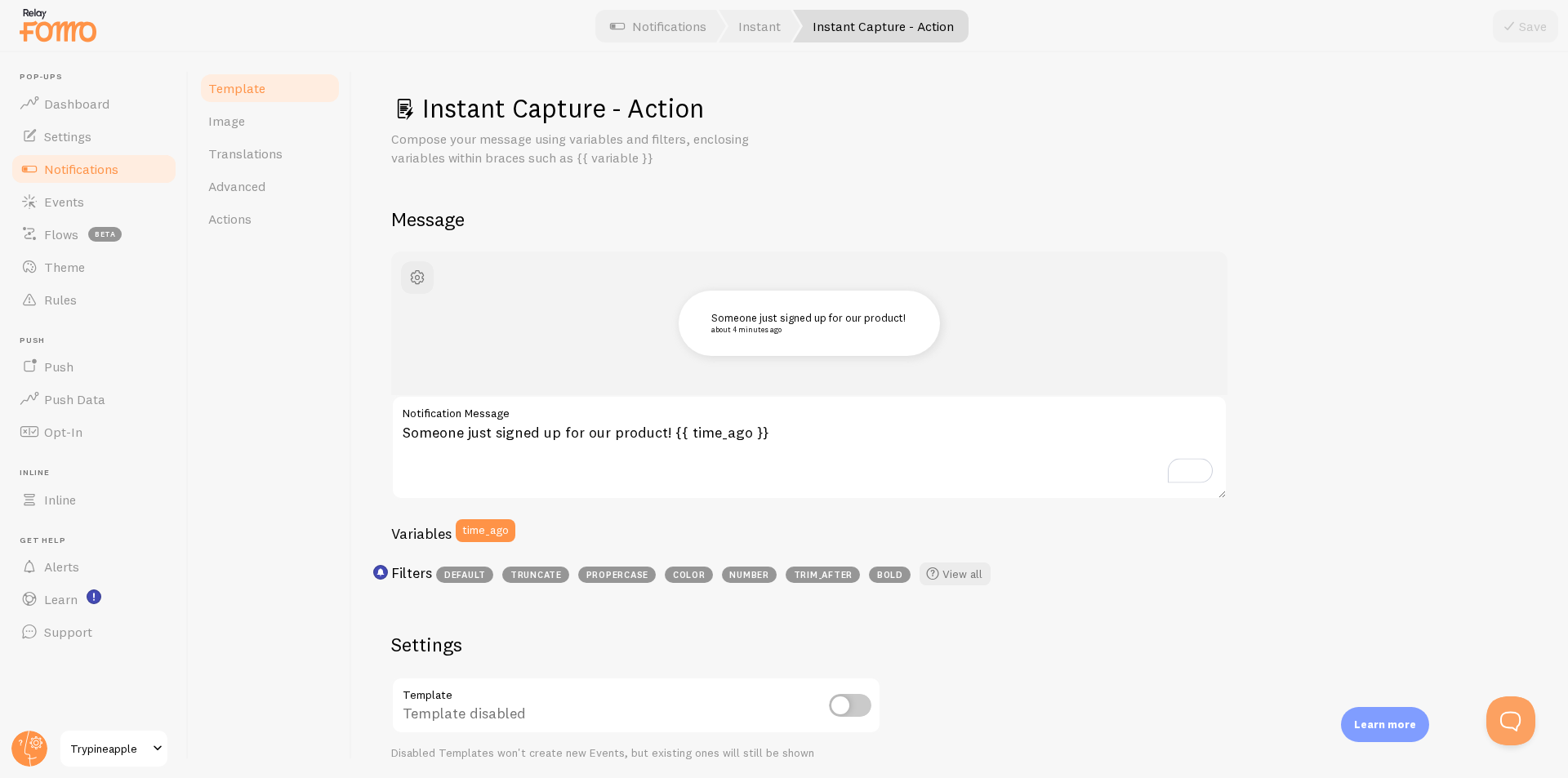
click at [101, 161] on span "Notifications" at bounding box center [81, 169] width 75 height 17
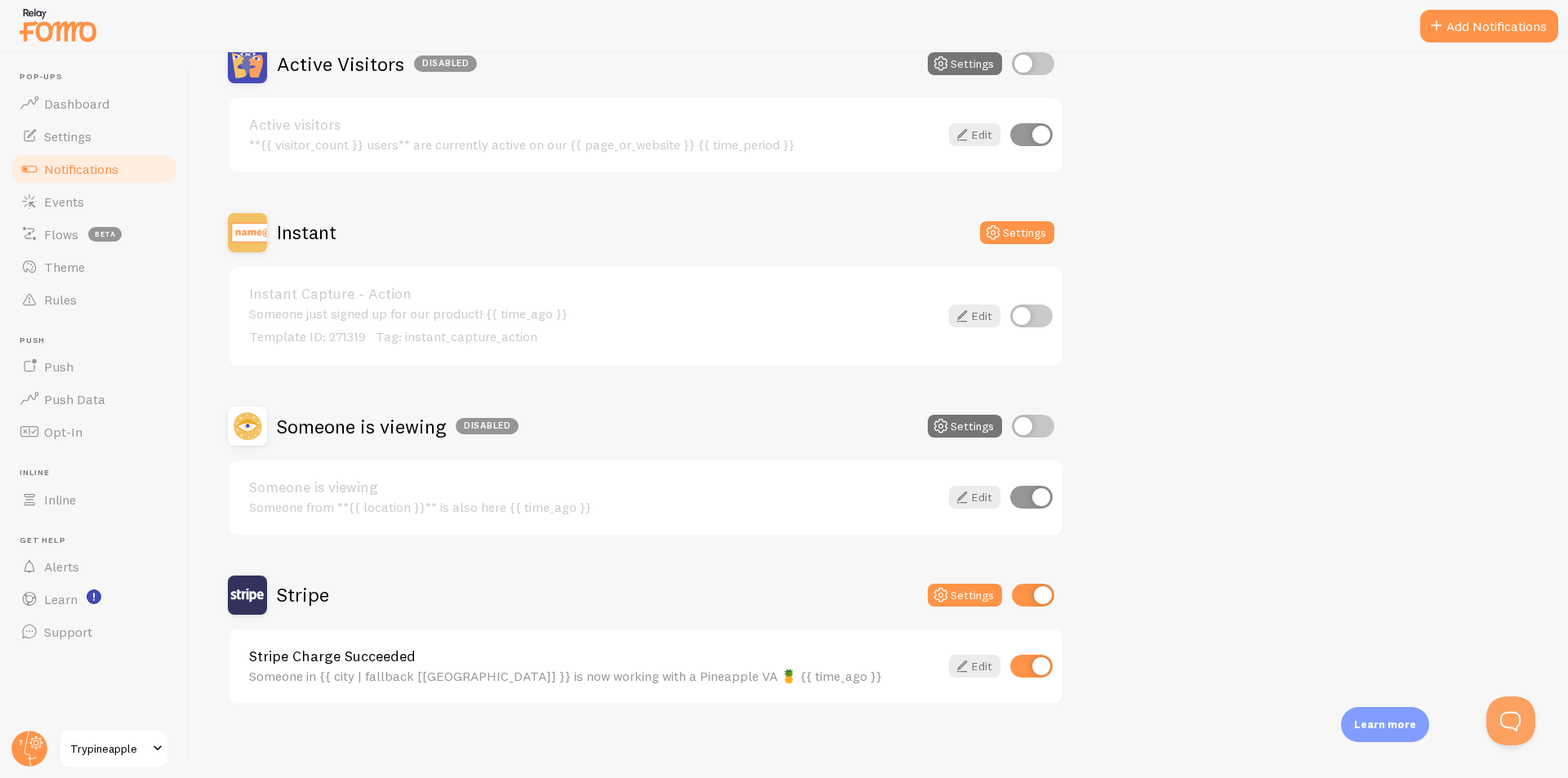
scroll to position [184, 0]
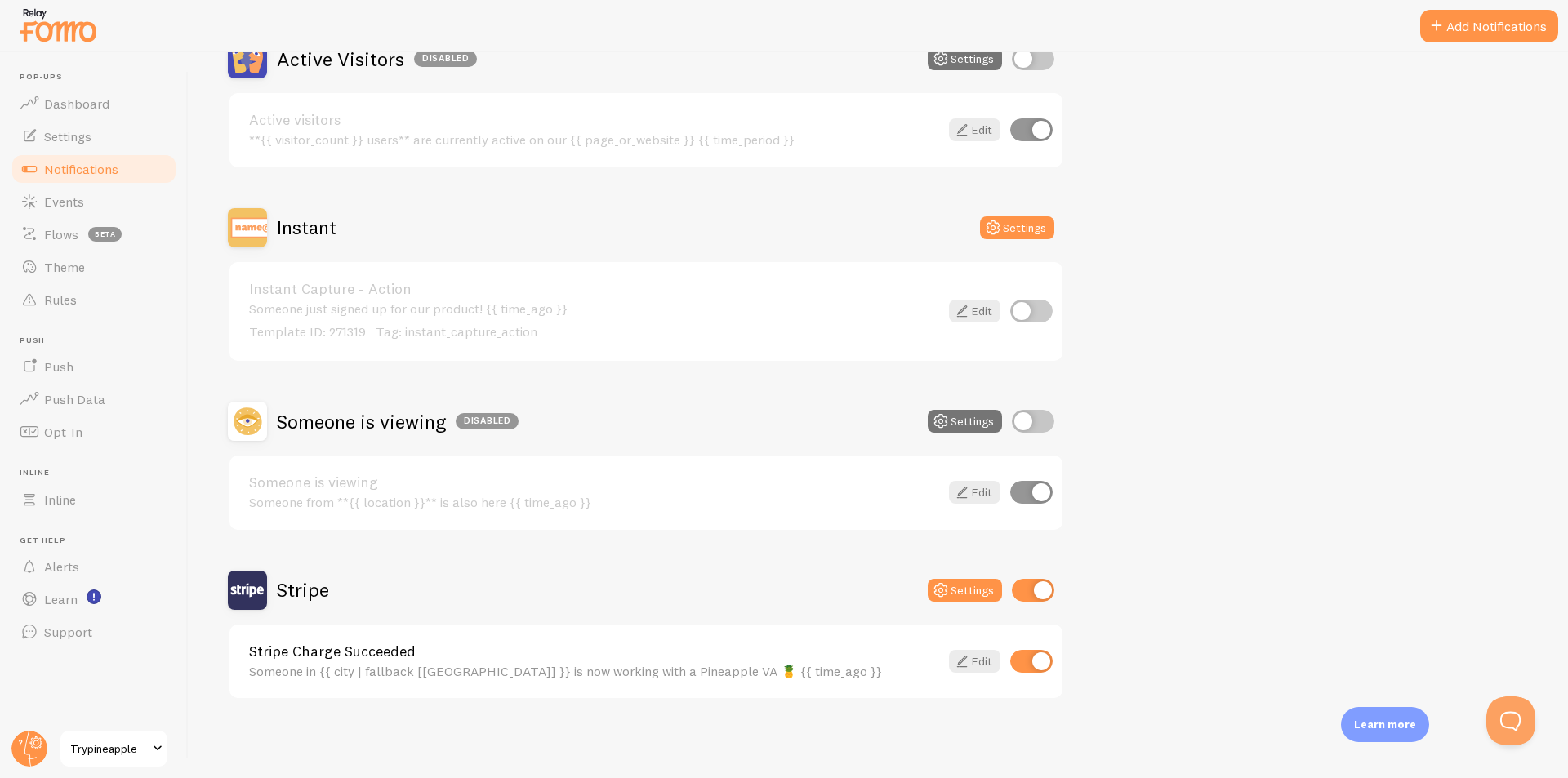
click at [1220, 358] on div "Active Visitors Disabled Settings Active visitors **{{ visitor_count }} users**…" at bounding box center [879, 369] width 1302 height 661
click at [800, 231] on div "Instant Settings" at bounding box center [646, 228] width 837 height 39
